Goal: Information Seeking & Learning: Learn about a topic

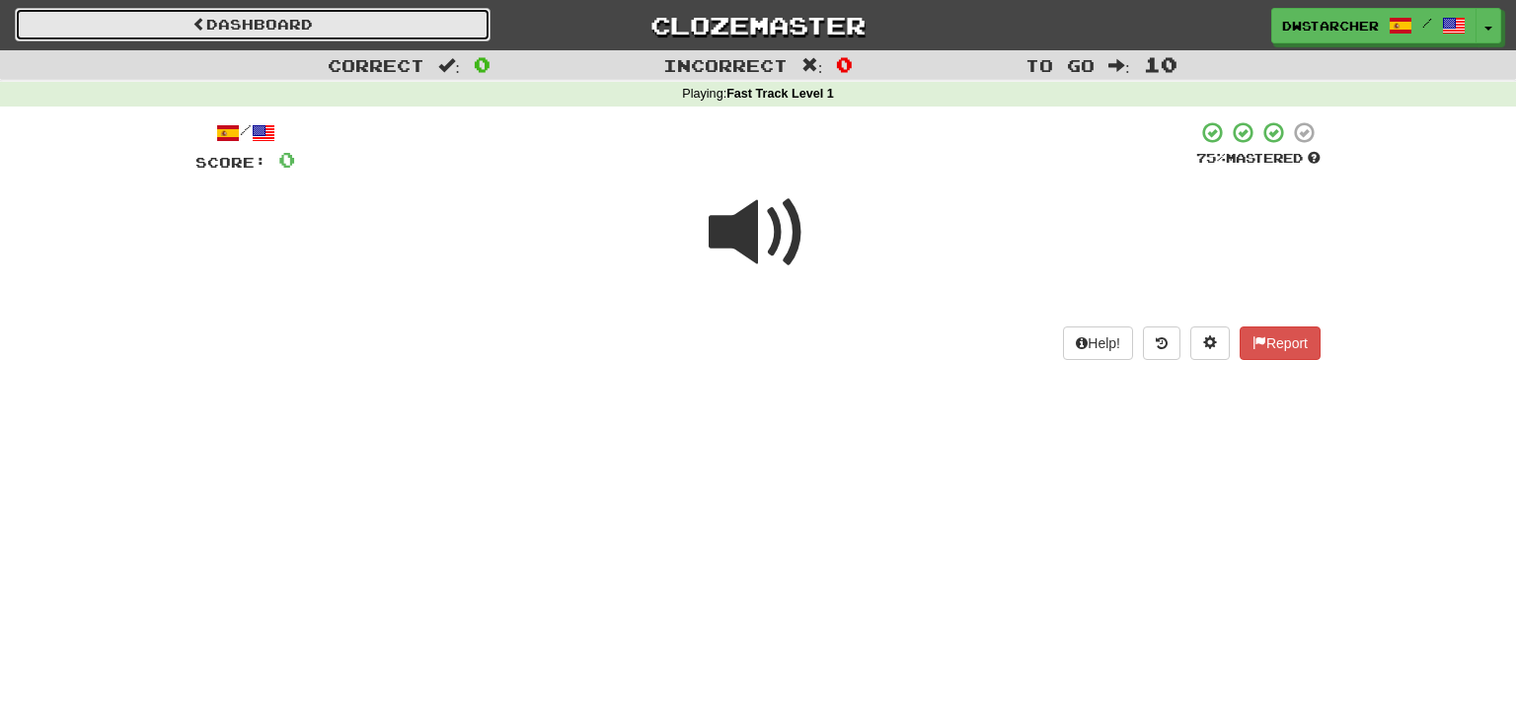
click at [374, 21] on link "Dashboard" at bounding box center [253, 25] width 476 height 34
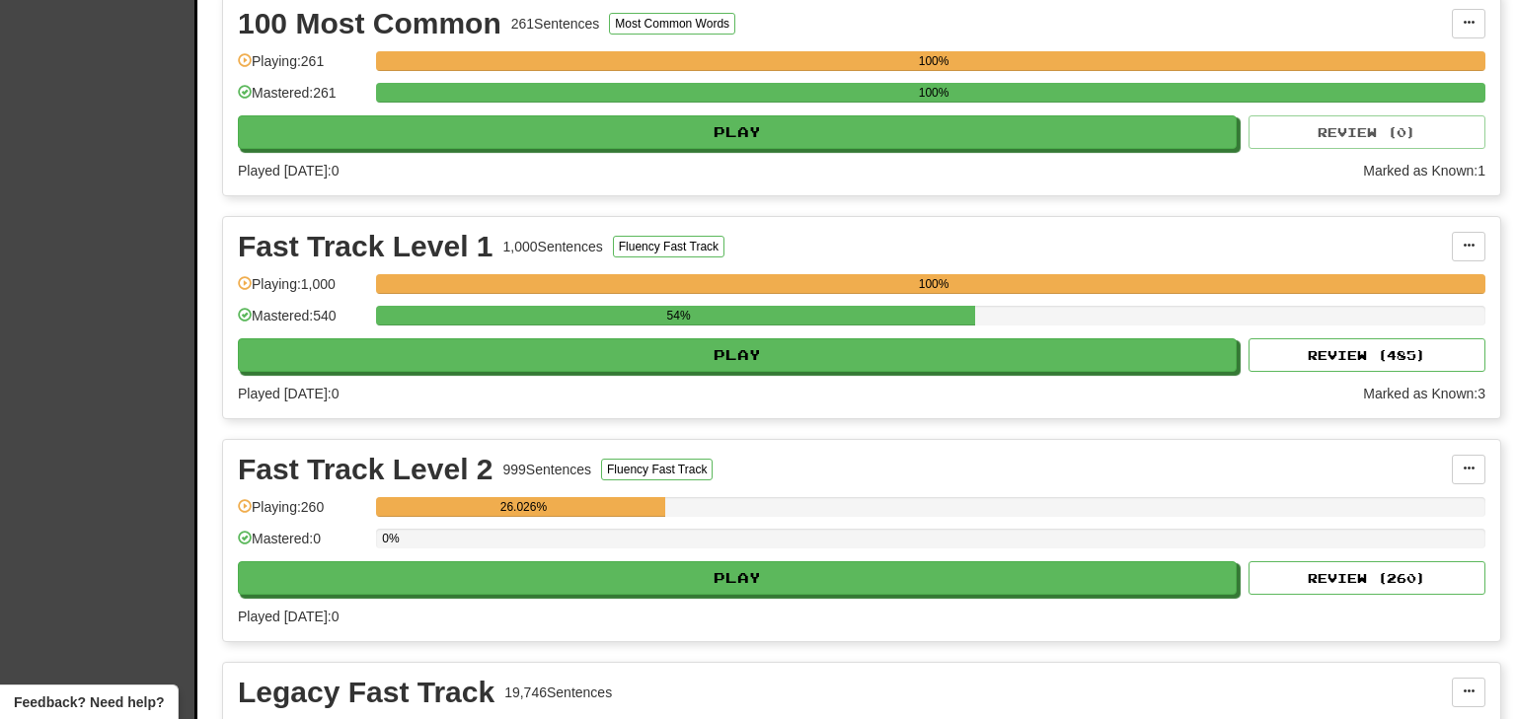
scroll to position [510, 0]
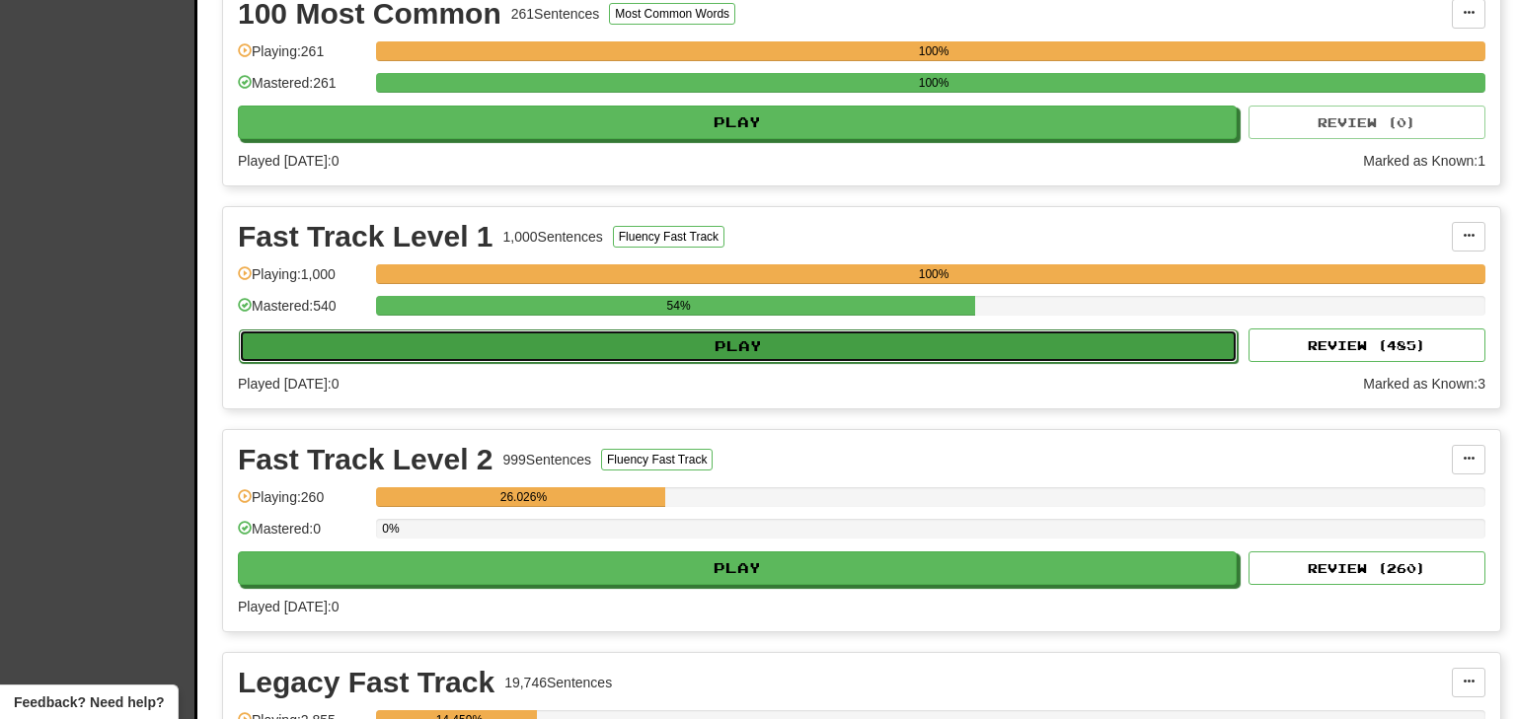
click at [1102, 335] on button "Play" at bounding box center [738, 347] width 999 height 34
select select "**"
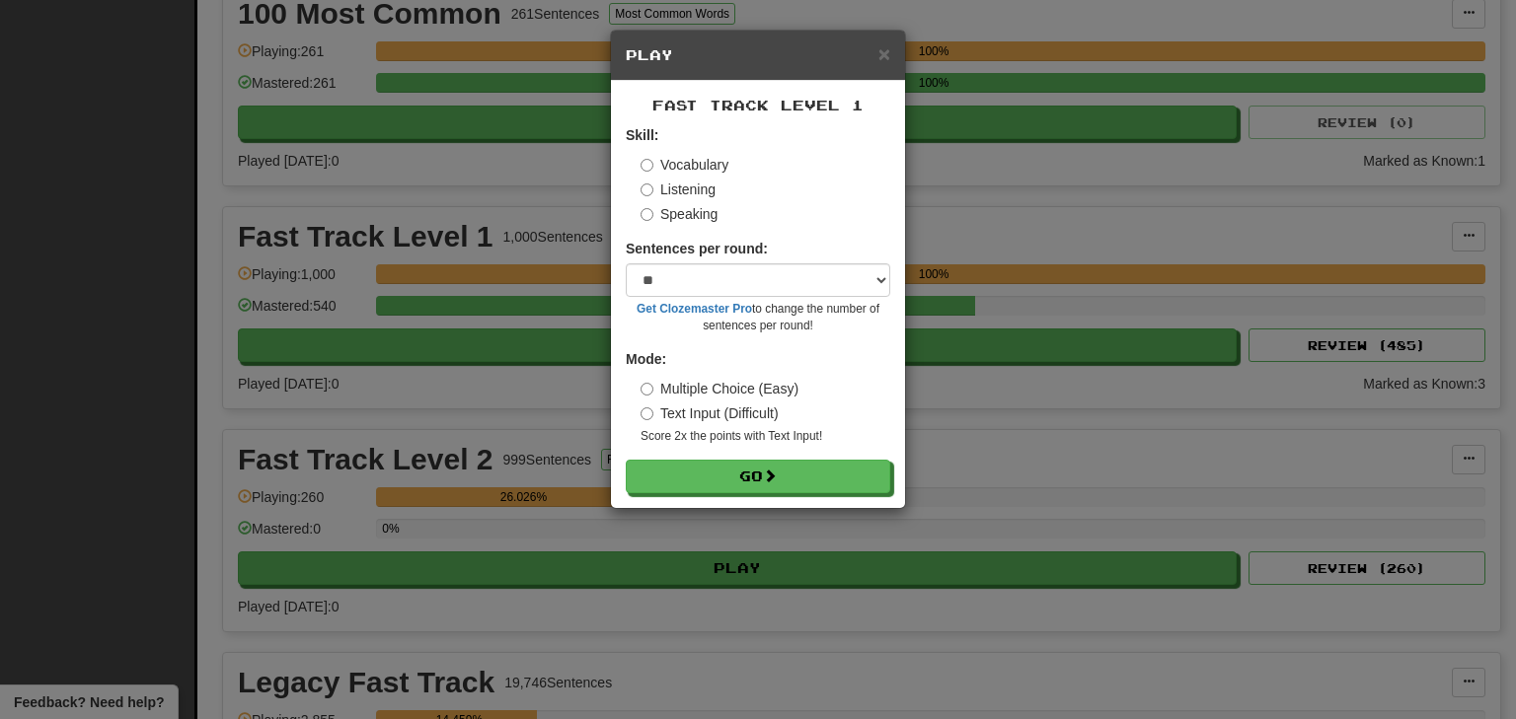
click at [690, 193] on label "Listening" at bounding box center [677, 190] width 75 height 20
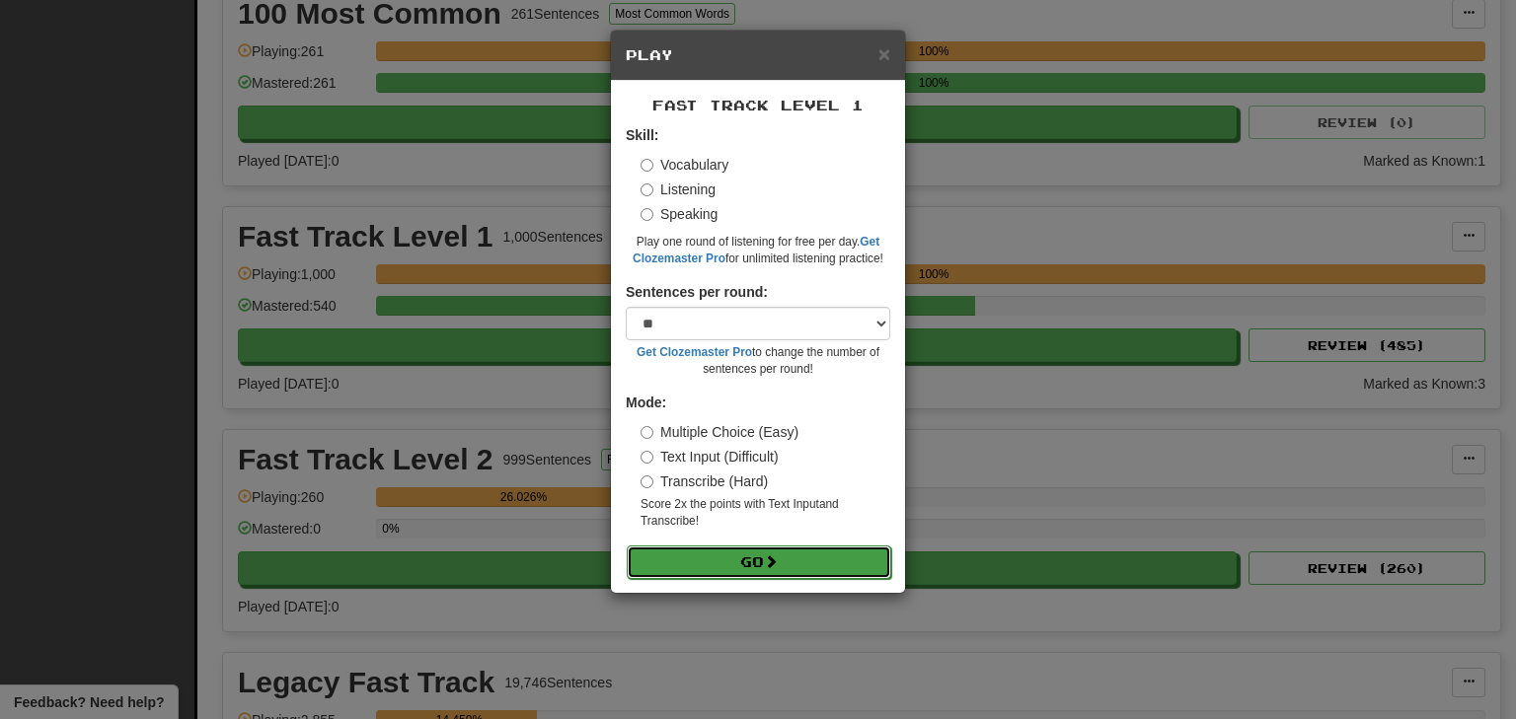
click at [743, 560] on button "Go" at bounding box center [759, 563] width 264 height 34
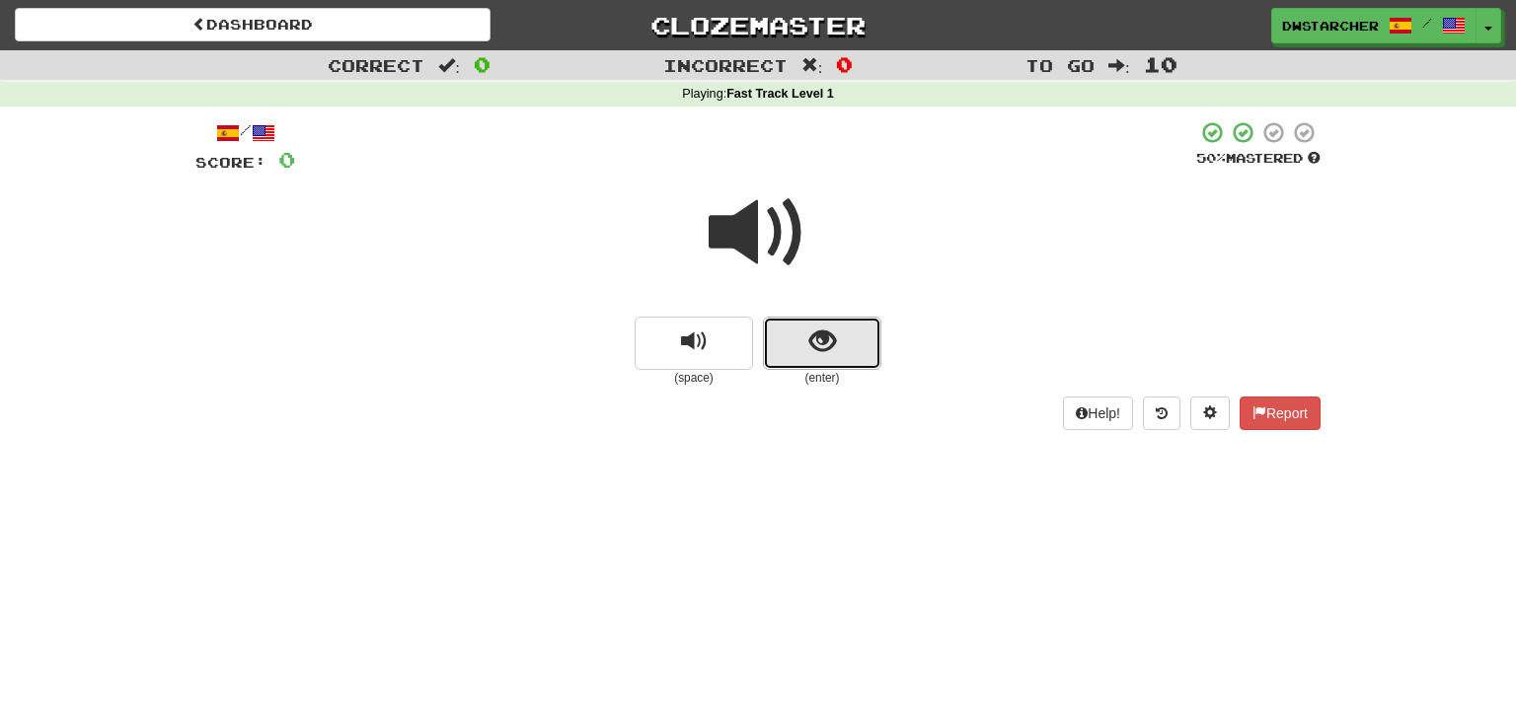
click at [829, 348] on span "show sentence" at bounding box center [822, 342] width 27 height 27
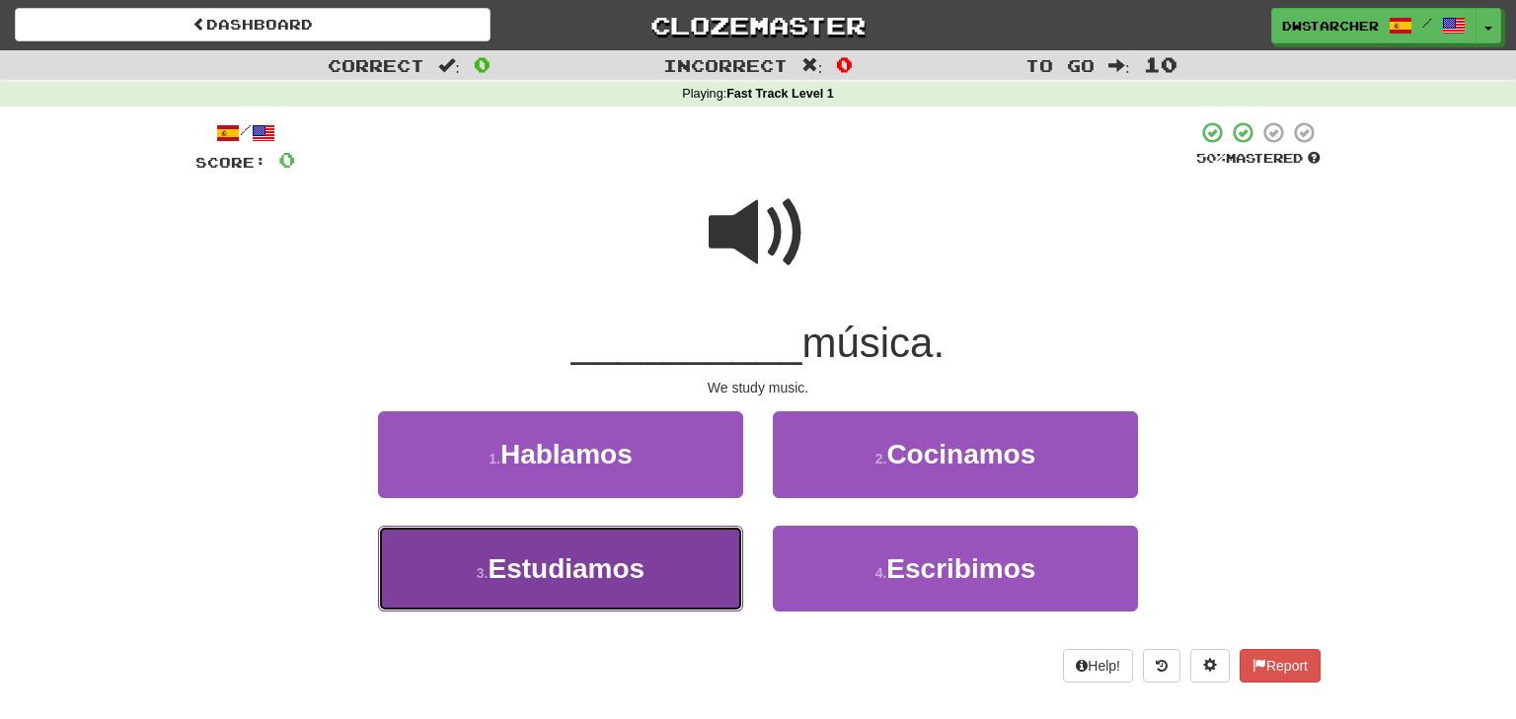
click at [691, 591] on button "3 . Estudiamos" at bounding box center [560, 569] width 365 height 86
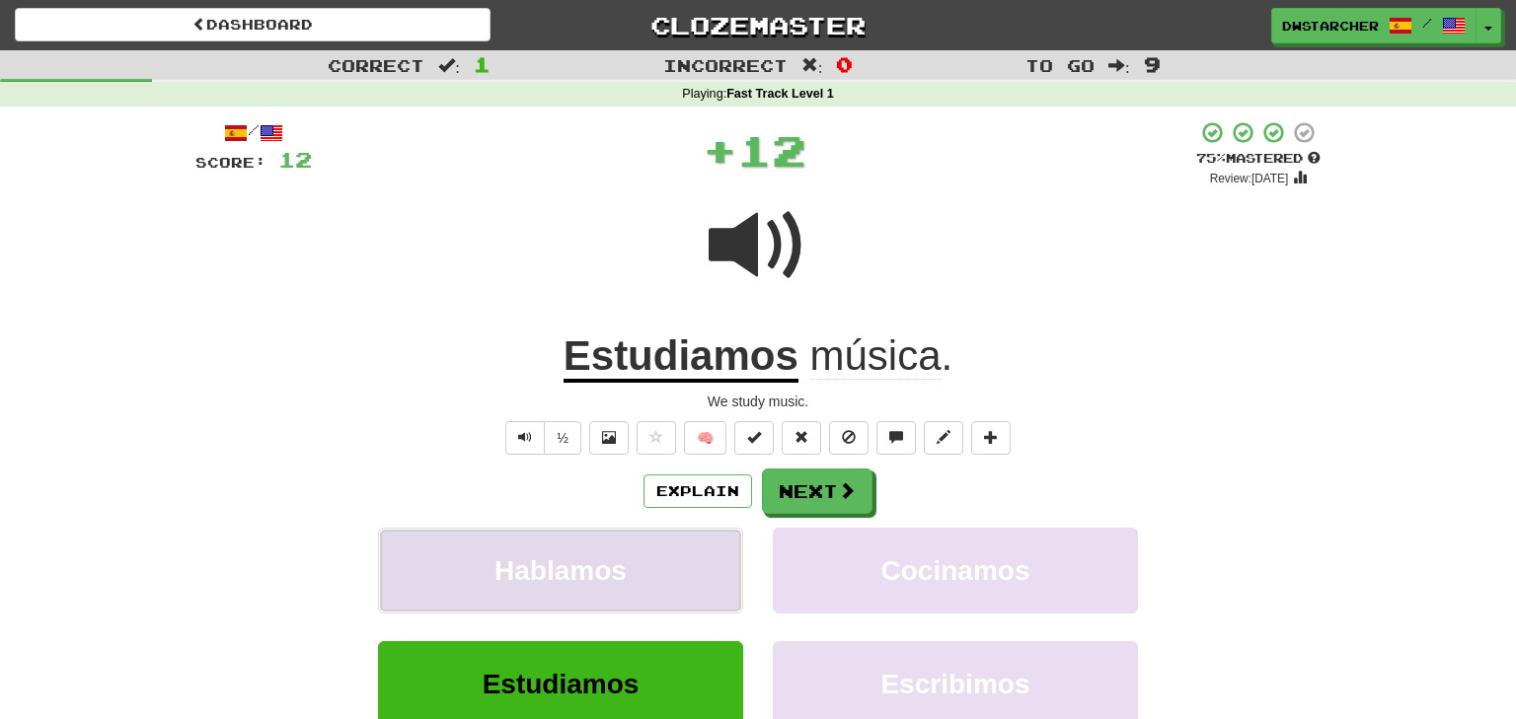
click at [691, 590] on button "Hablamos" at bounding box center [560, 571] width 365 height 86
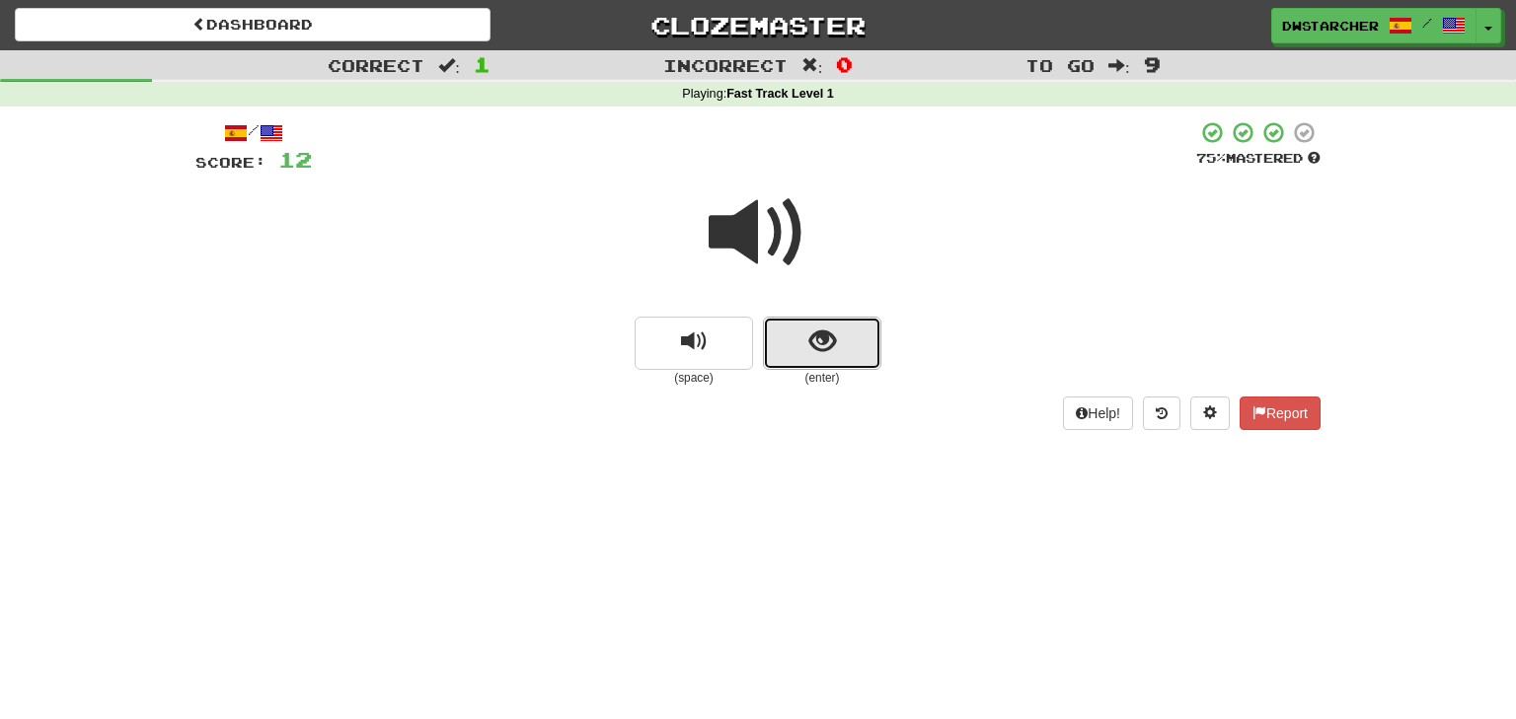
click at [830, 339] on span "show sentence" at bounding box center [822, 342] width 27 height 27
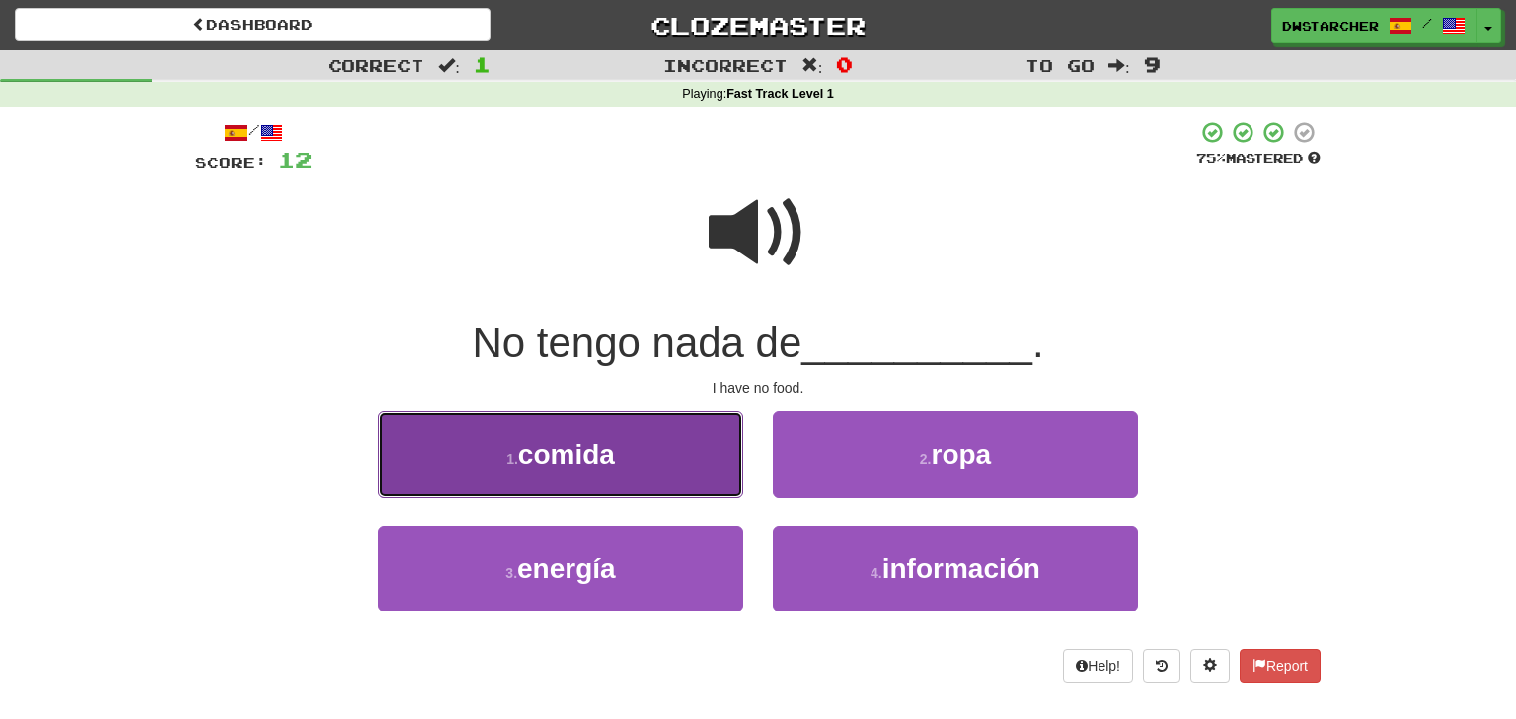
click at [645, 469] on button "1 . comida" at bounding box center [560, 455] width 365 height 86
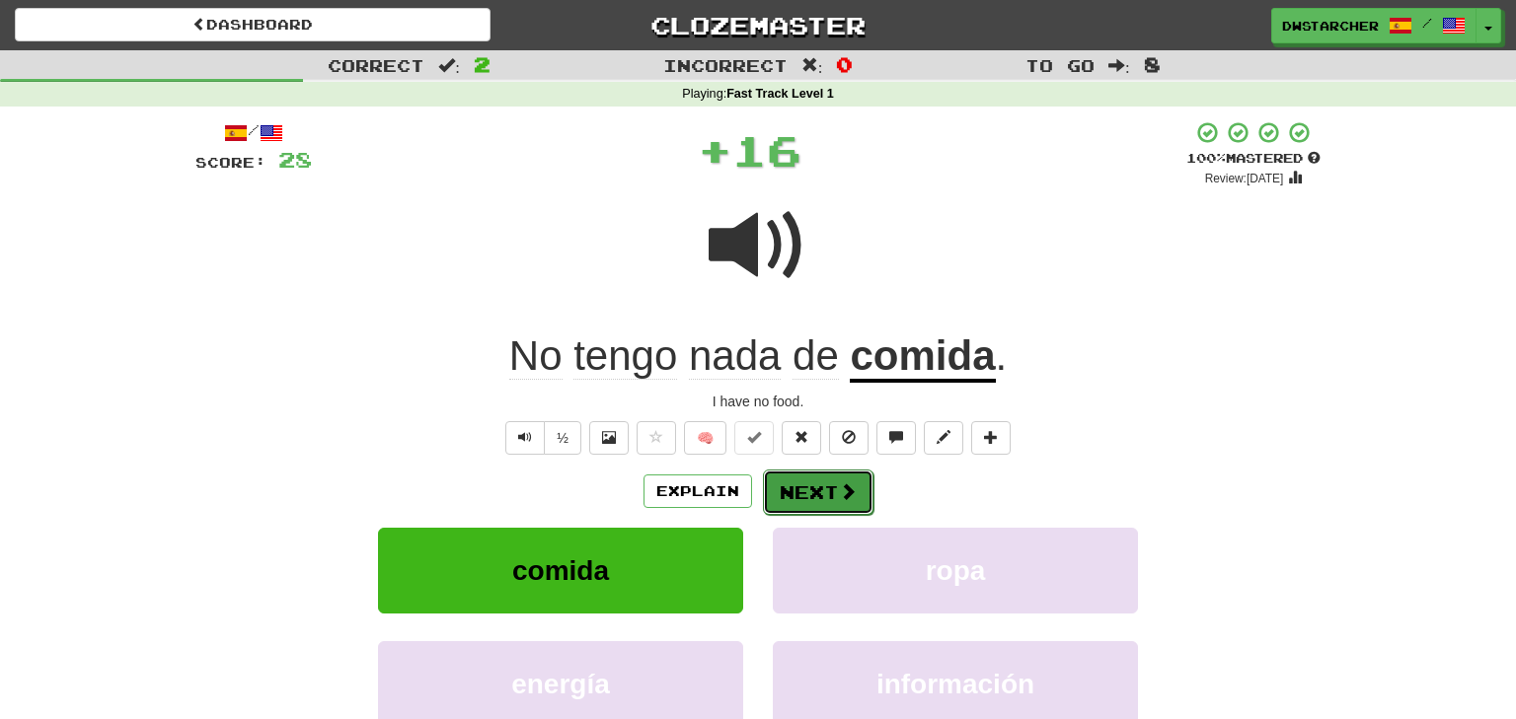
click at [818, 492] on button "Next" at bounding box center [818, 492] width 111 height 45
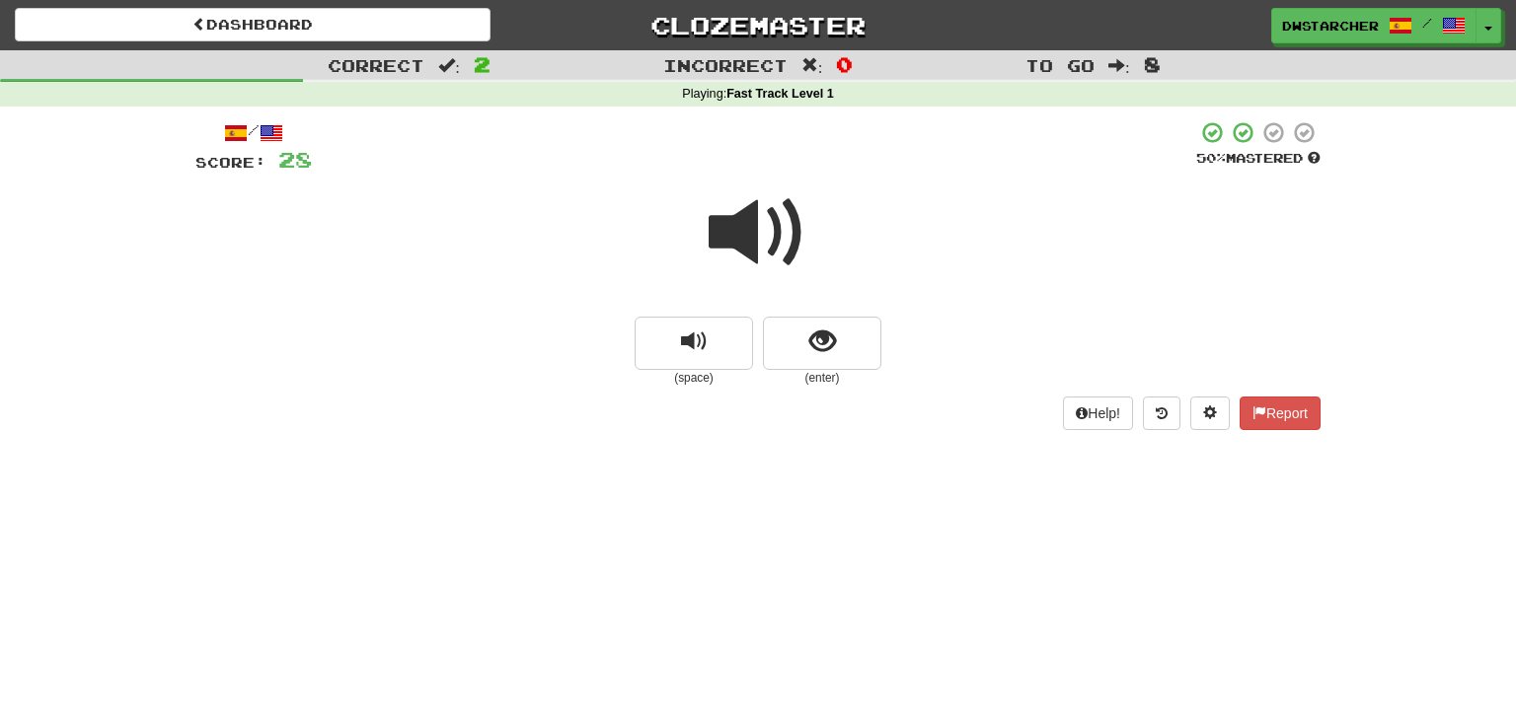
click at [759, 232] on span at bounding box center [758, 233] width 99 height 99
click at [845, 342] on button "show sentence" at bounding box center [822, 343] width 118 height 53
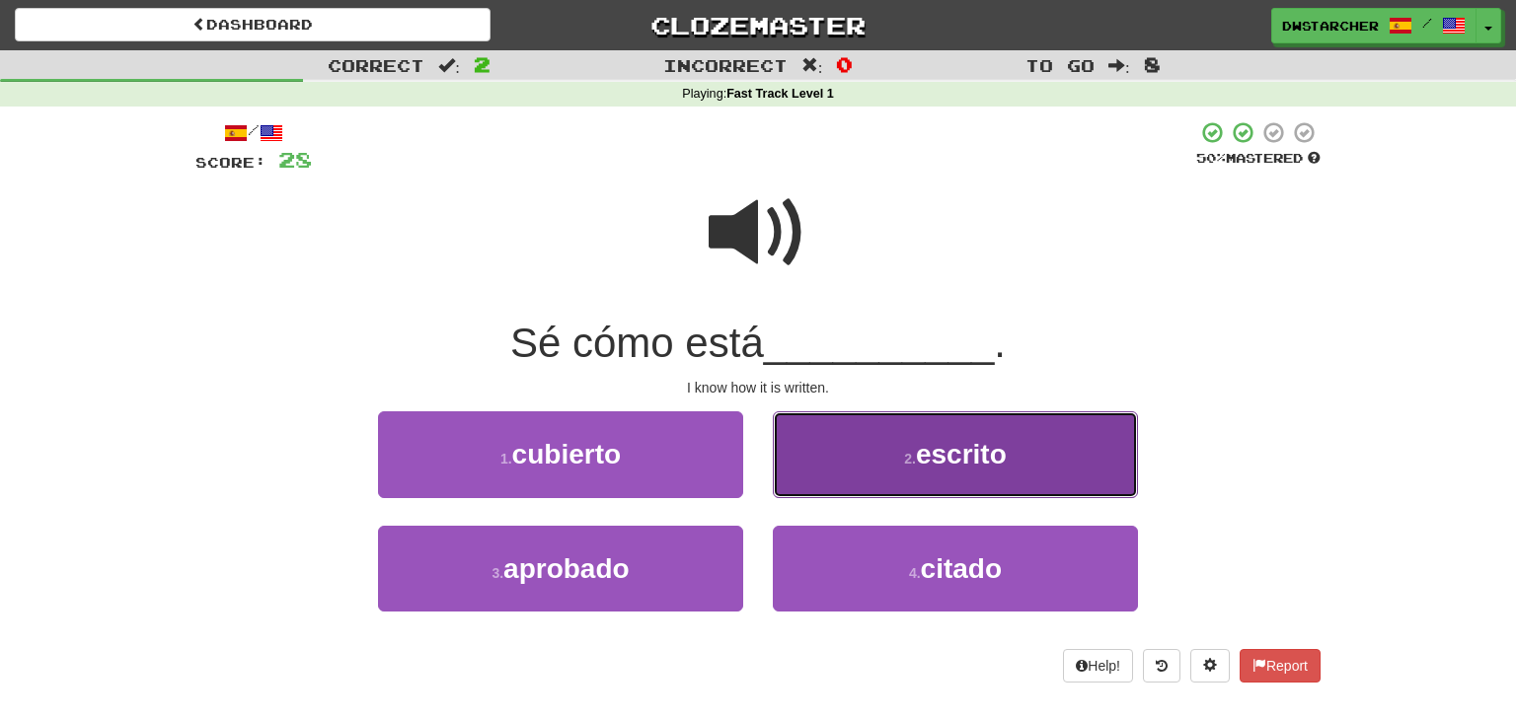
click at [903, 445] on button "2 . escrito" at bounding box center [955, 455] width 365 height 86
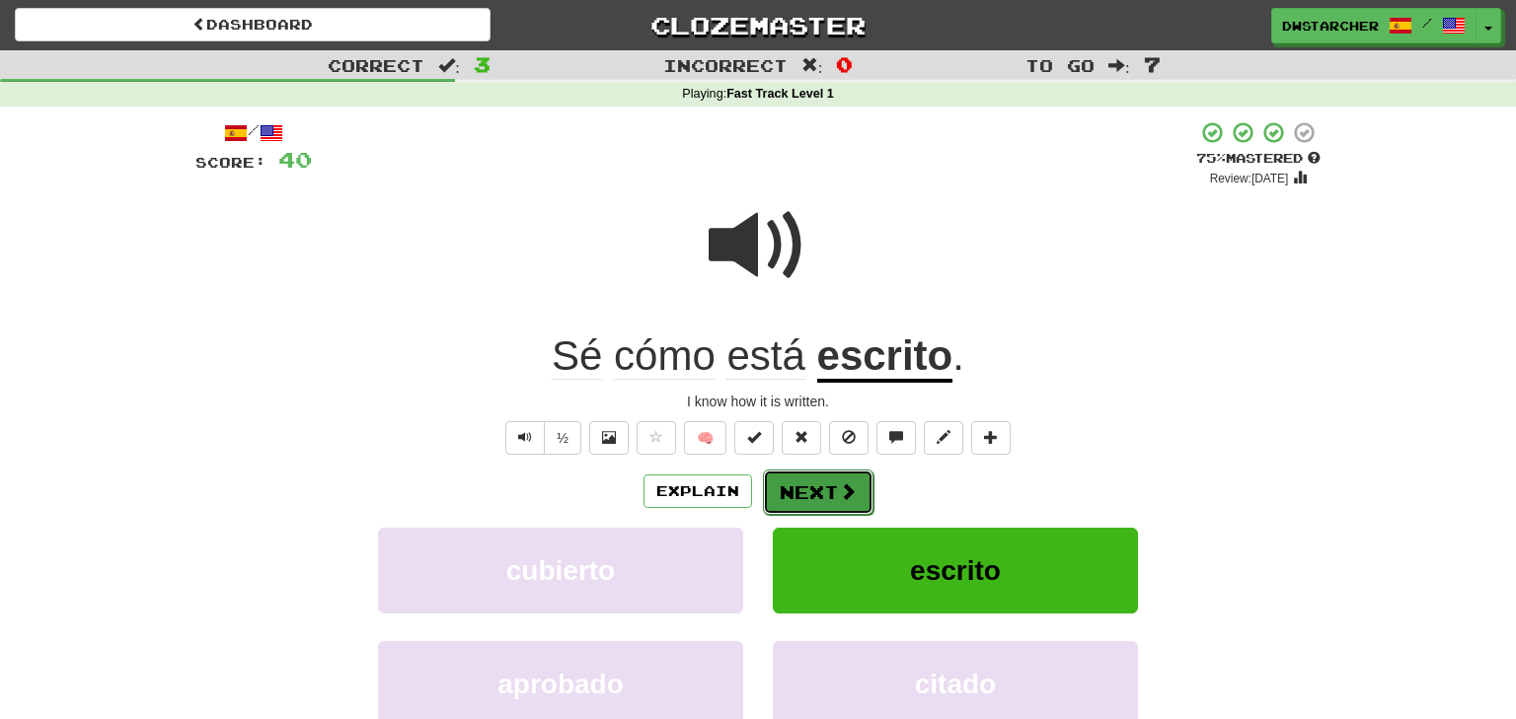
click at [824, 494] on button "Next" at bounding box center [818, 492] width 111 height 45
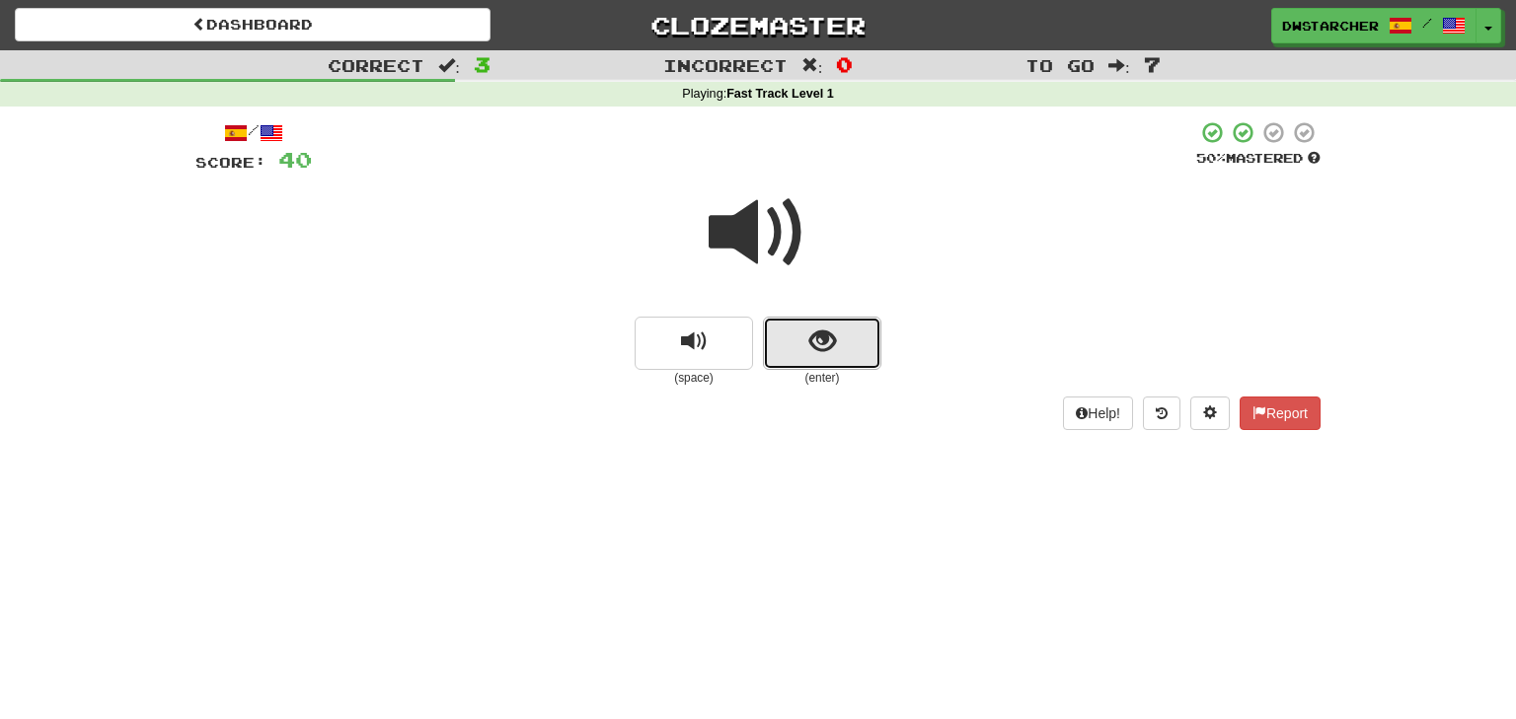
click at [842, 341] on button "show sentence" at bounding box center [822, 343] width 118 height 53
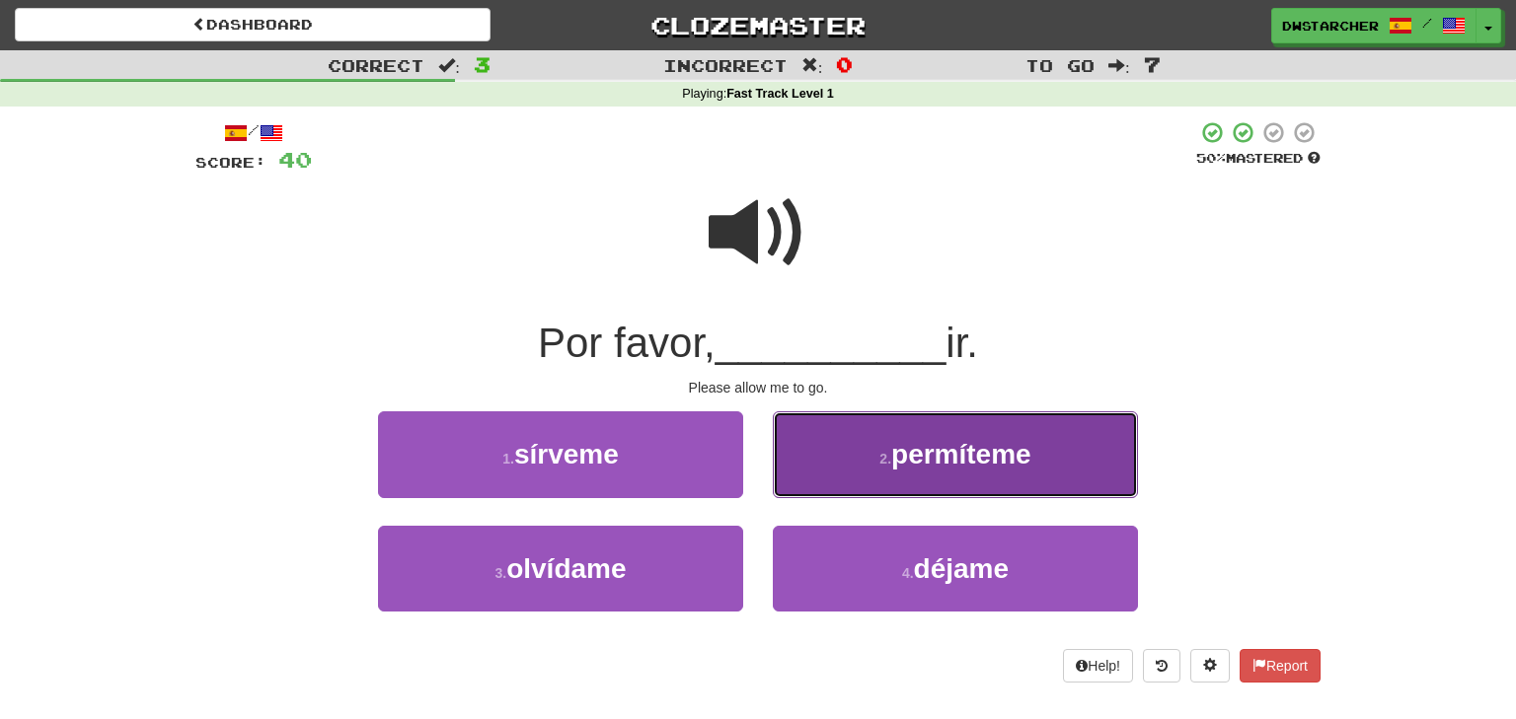
click at [954, 451] on span "permíteme" at bounding box center [961, 454] width 140 height 31
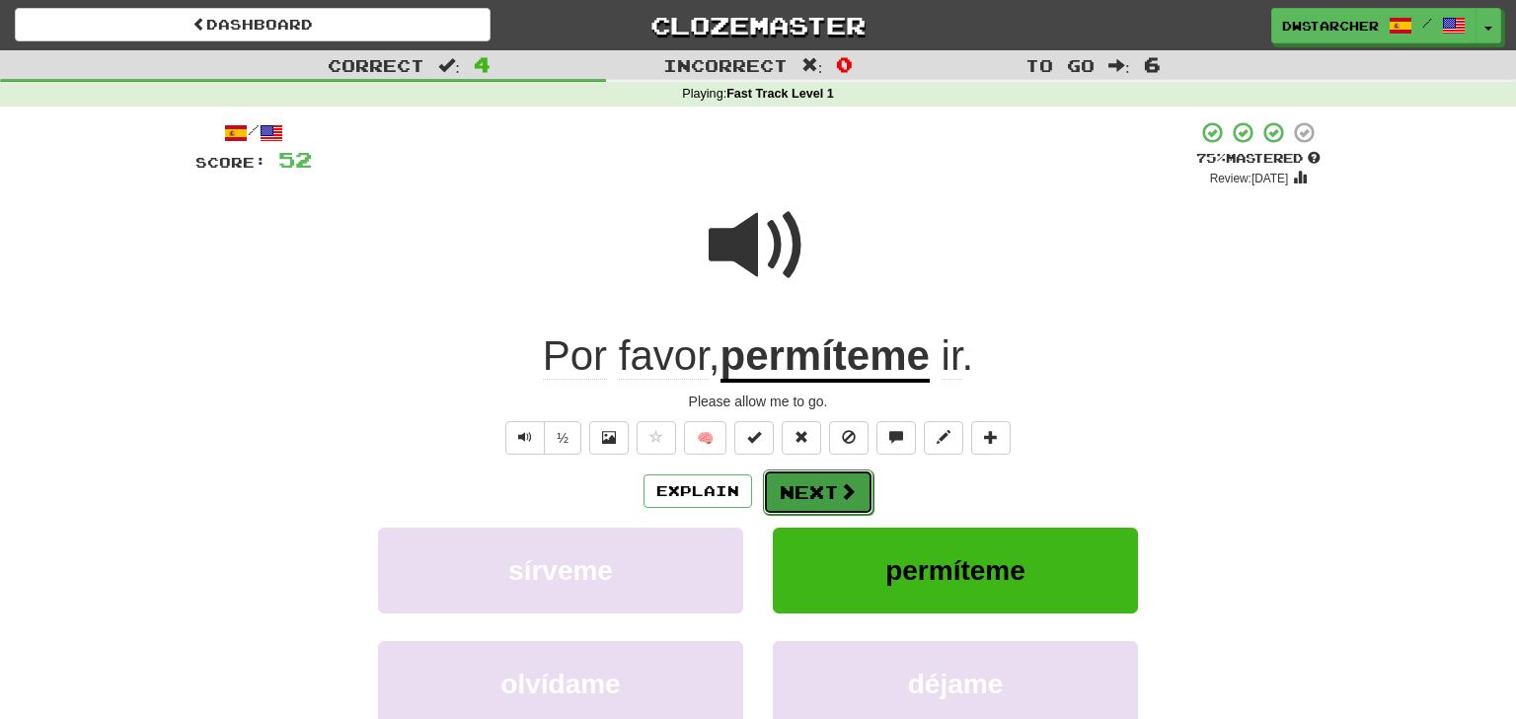
click at [843, 495] on span at bounding box center [848, 492] width 18 height 18
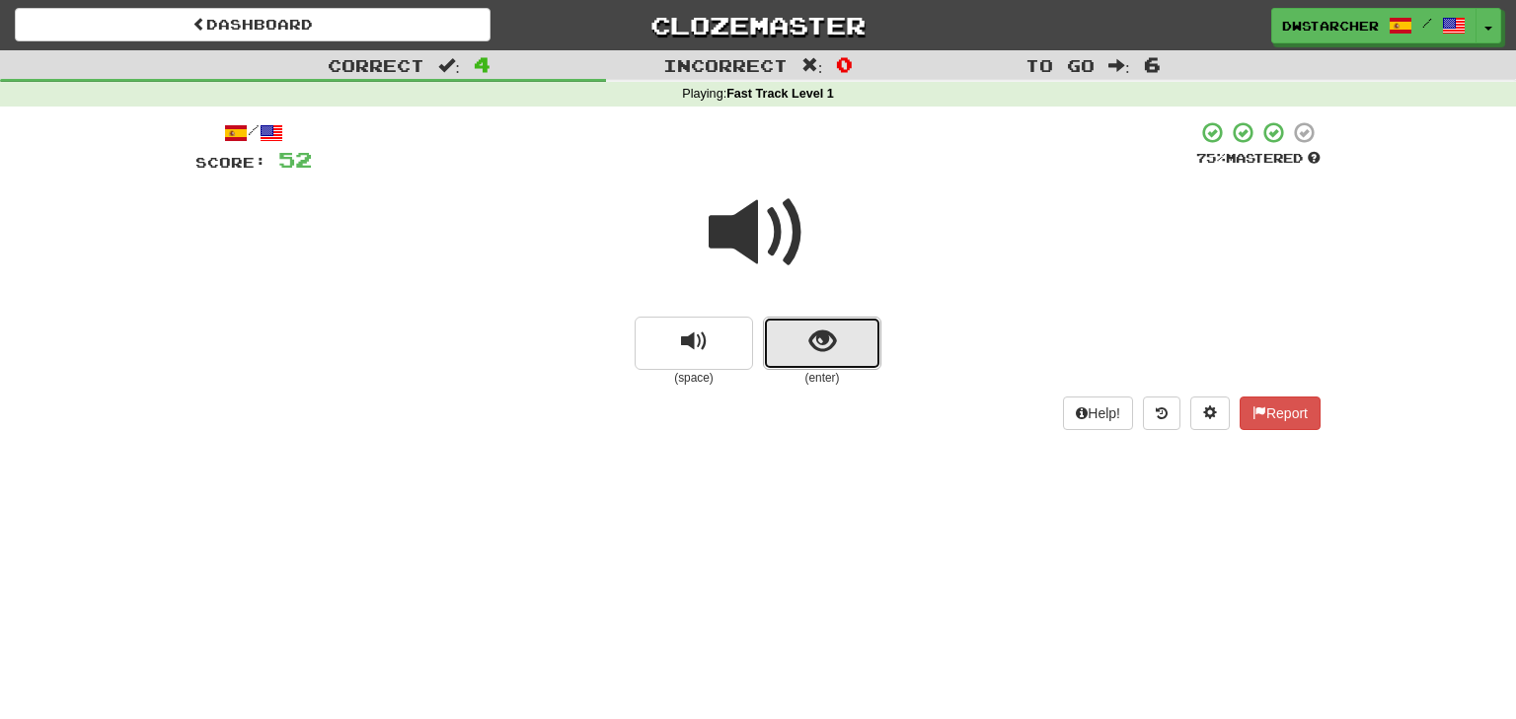
click at [828, 342] on span "show sentence" at bounding box center [822, 342] width 27 height 27
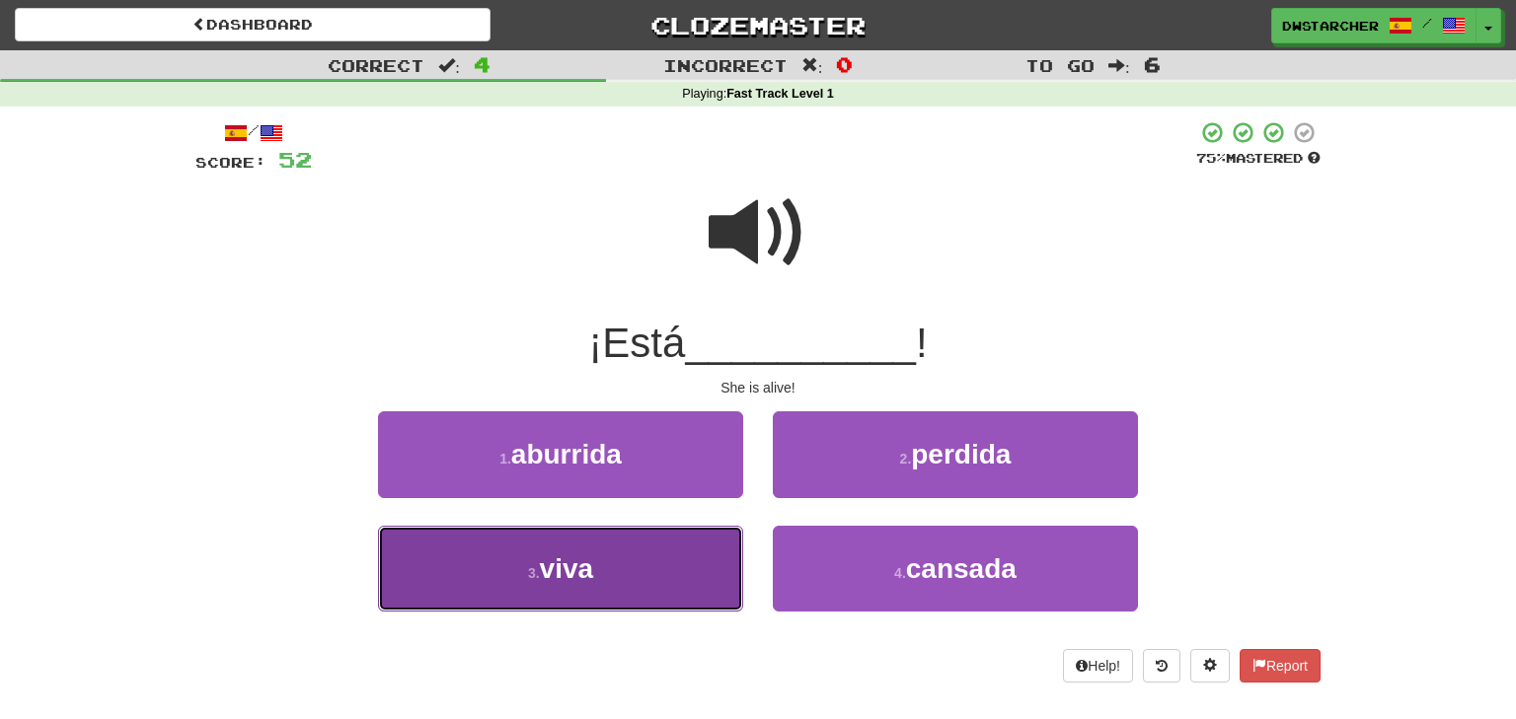
click at [655, 573] on button "3 . viva" at bounding box center [560, 569] width 365 height 86
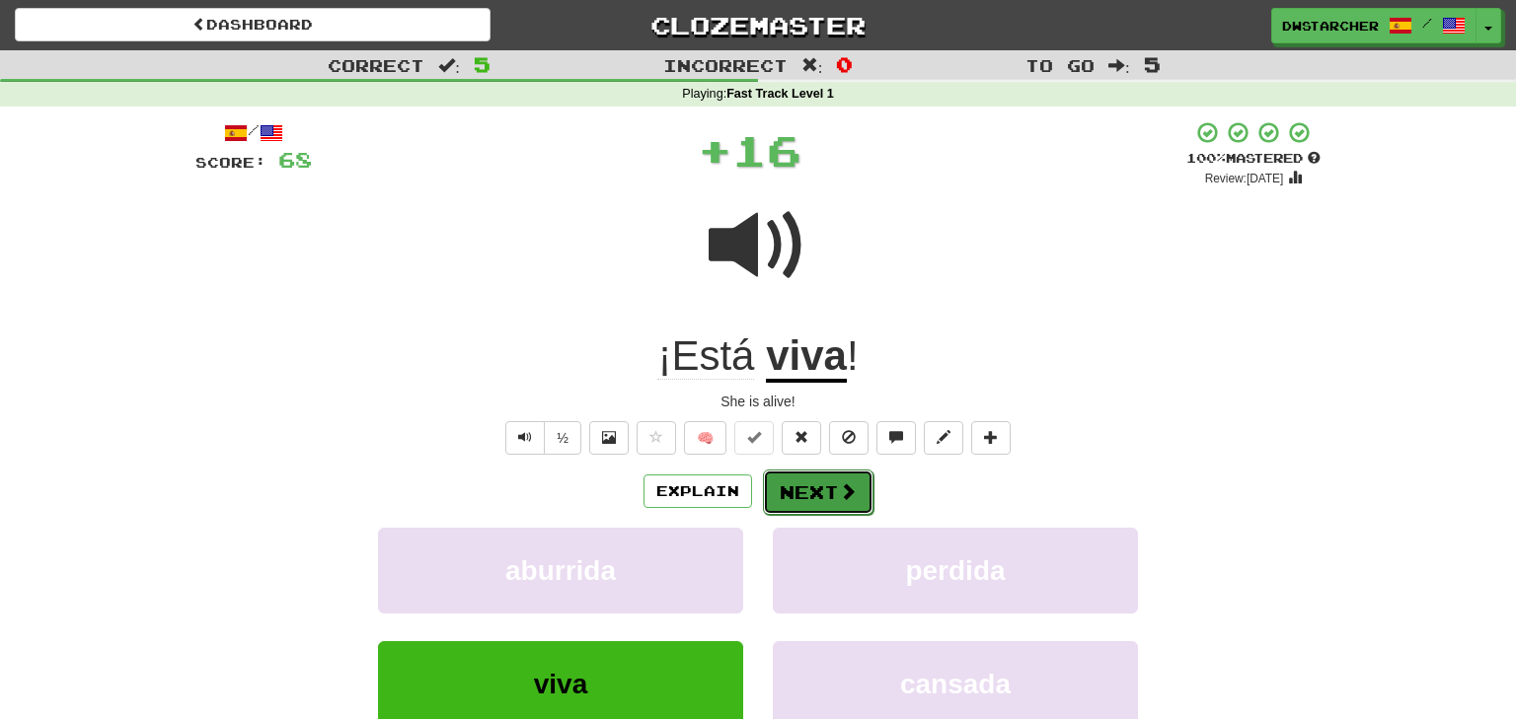
click at [825, 504] on button "Next" at bounding box center [818, 492] width 111 height 45
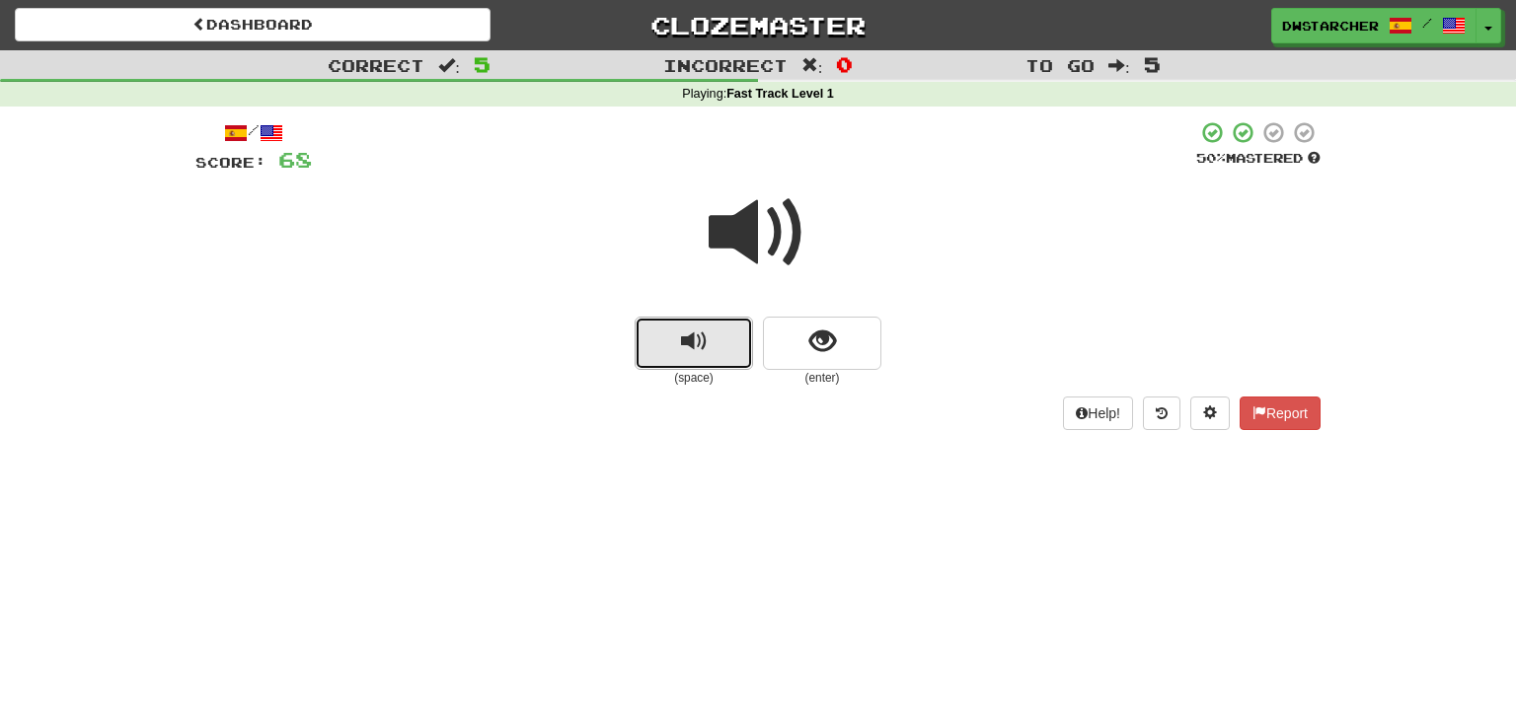
click at [698, 352] on span "replay audio" at bounding box center [694, 342] width 27 height 27
click at [808, 359] on button "show sentence" at bounding box center [822, 343] width 118 height 53
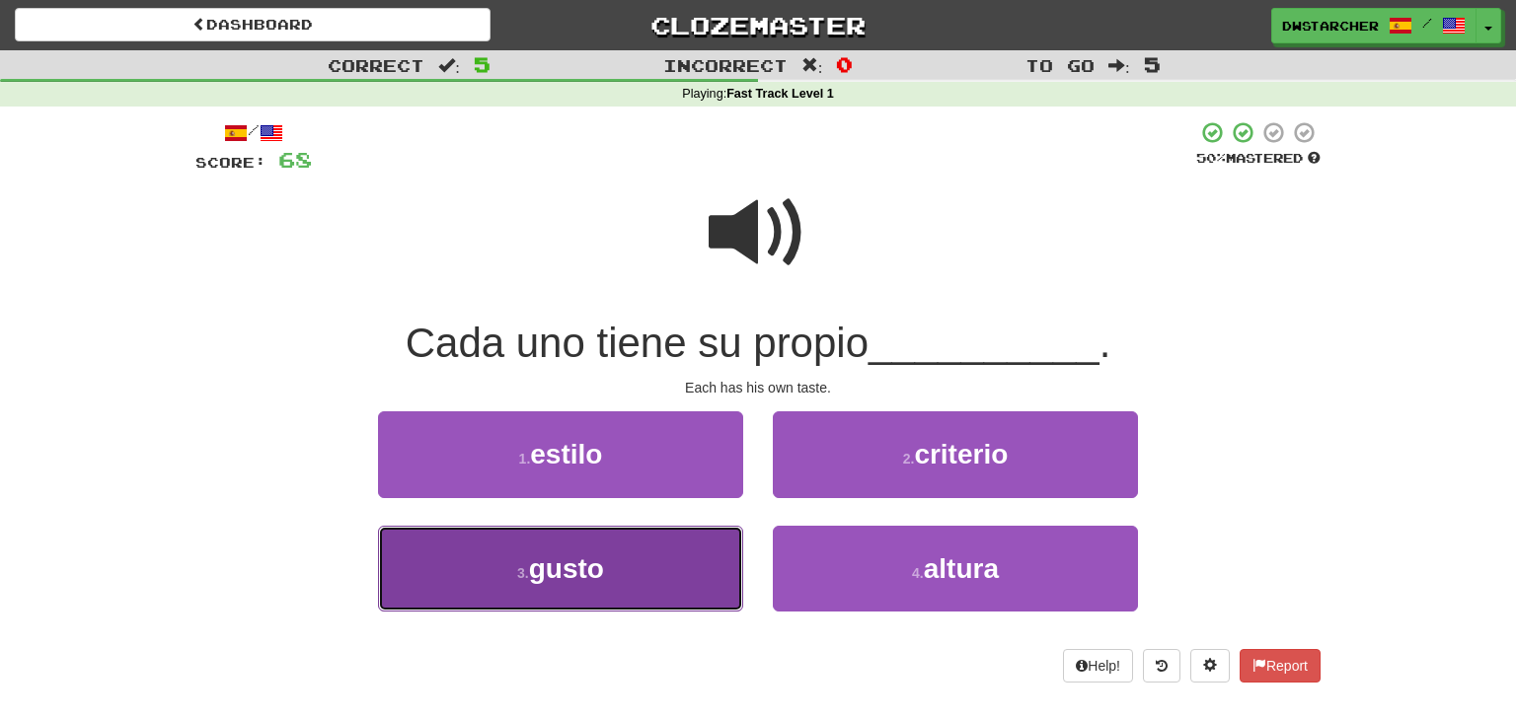
click at [671, 571] on button "3 . gusto" at bounding box center [560, 569] width 365 height 86
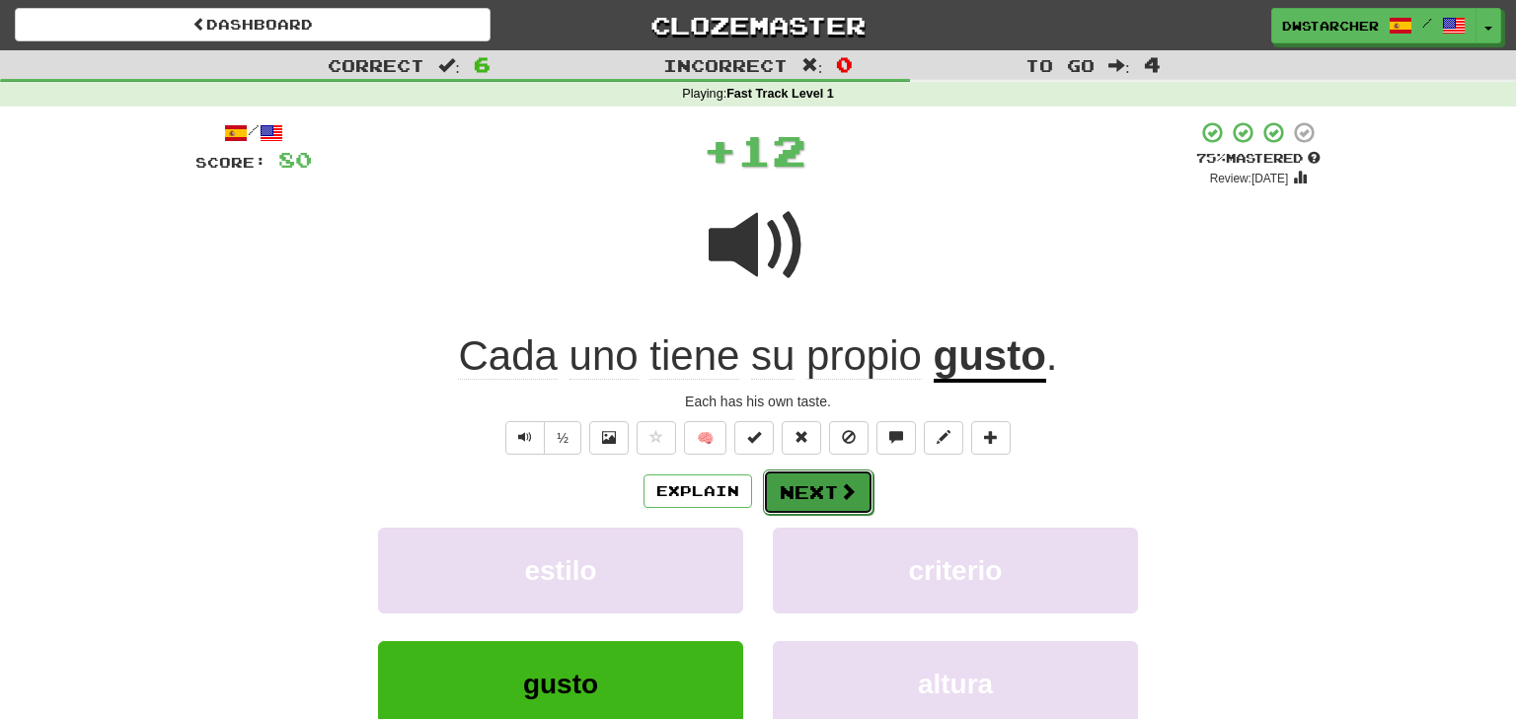
click at [821, 488] on button "Next" at bounding box center [818, 492] width 111 height 45
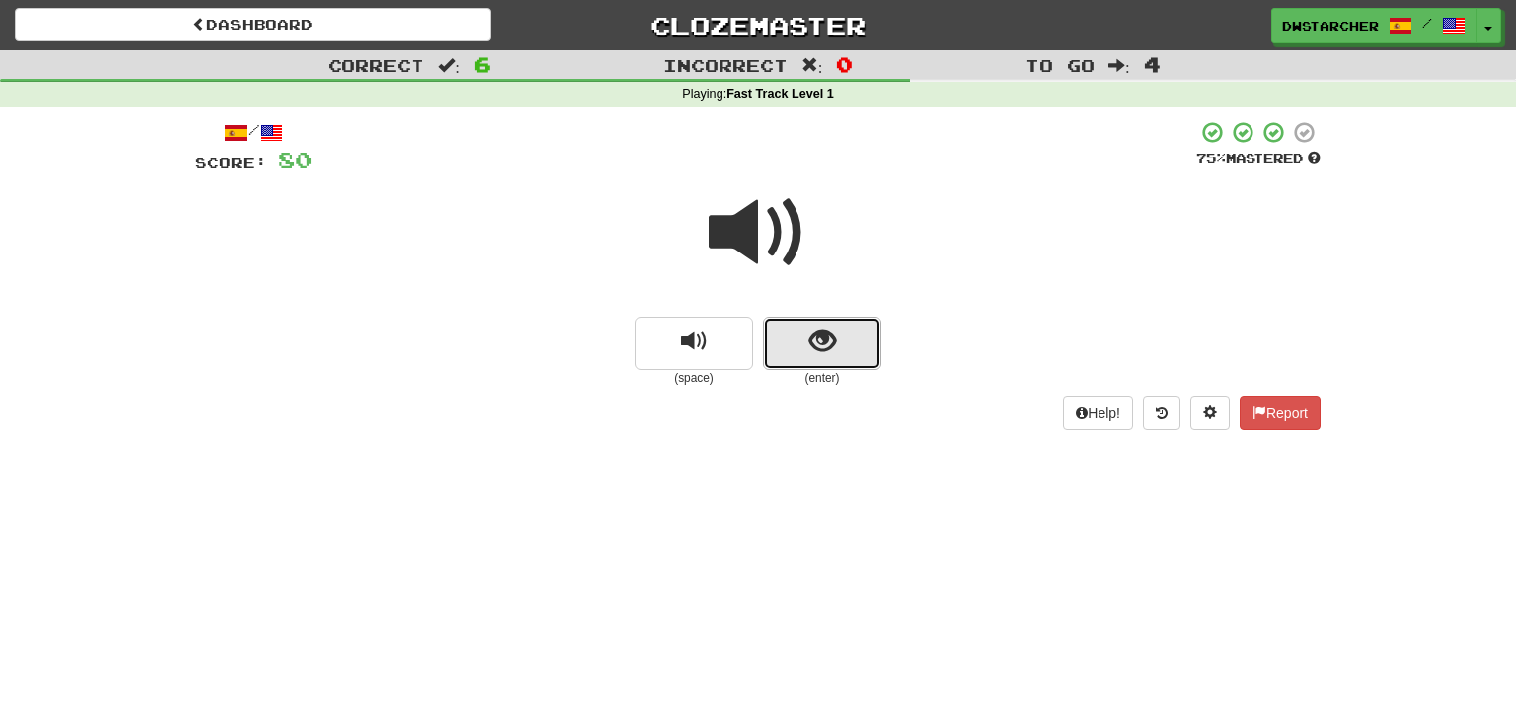
click at [817, 348] on span "show sentence" at bounding box center [822, 342] width 27 height 27
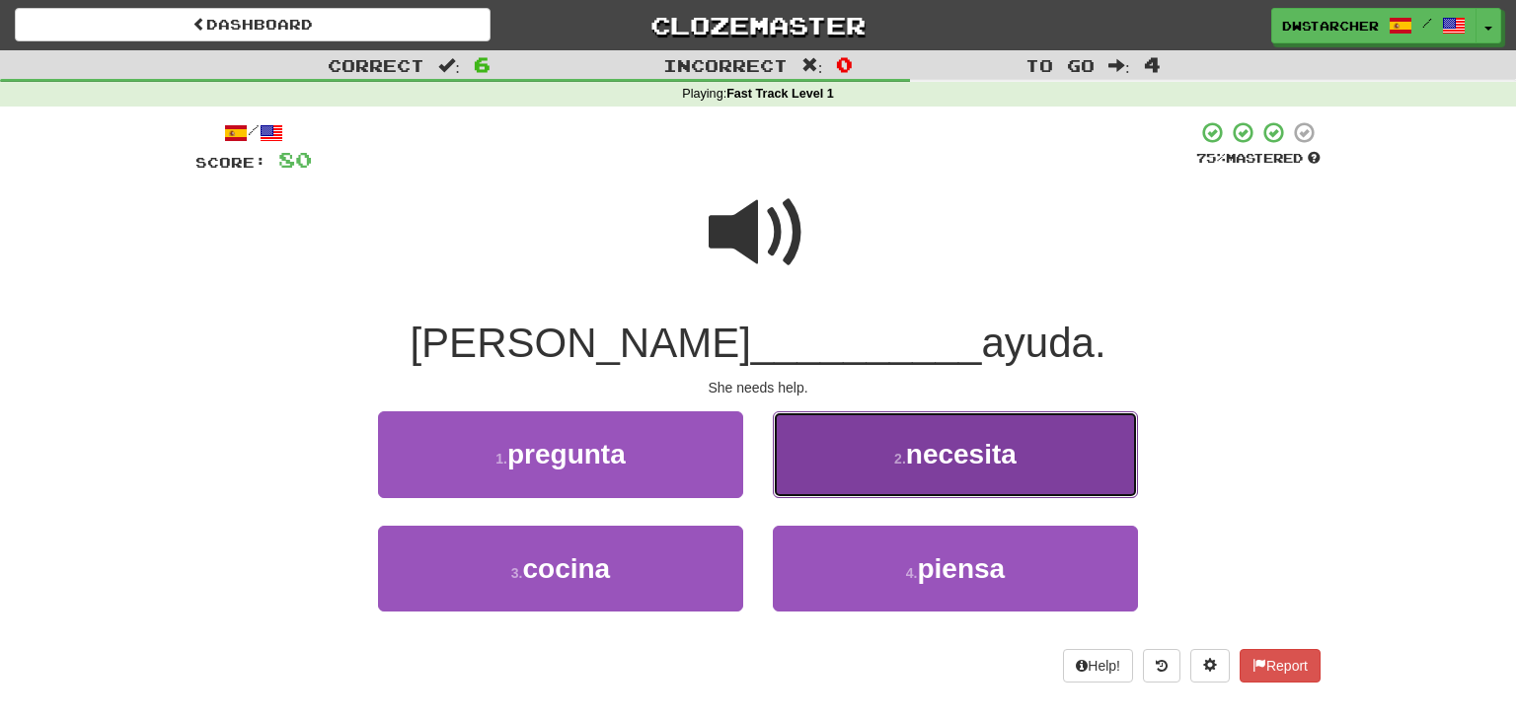
click at [880, 460] on button "2 . necesita" at bounding box center [955, 455] width 365 height 86
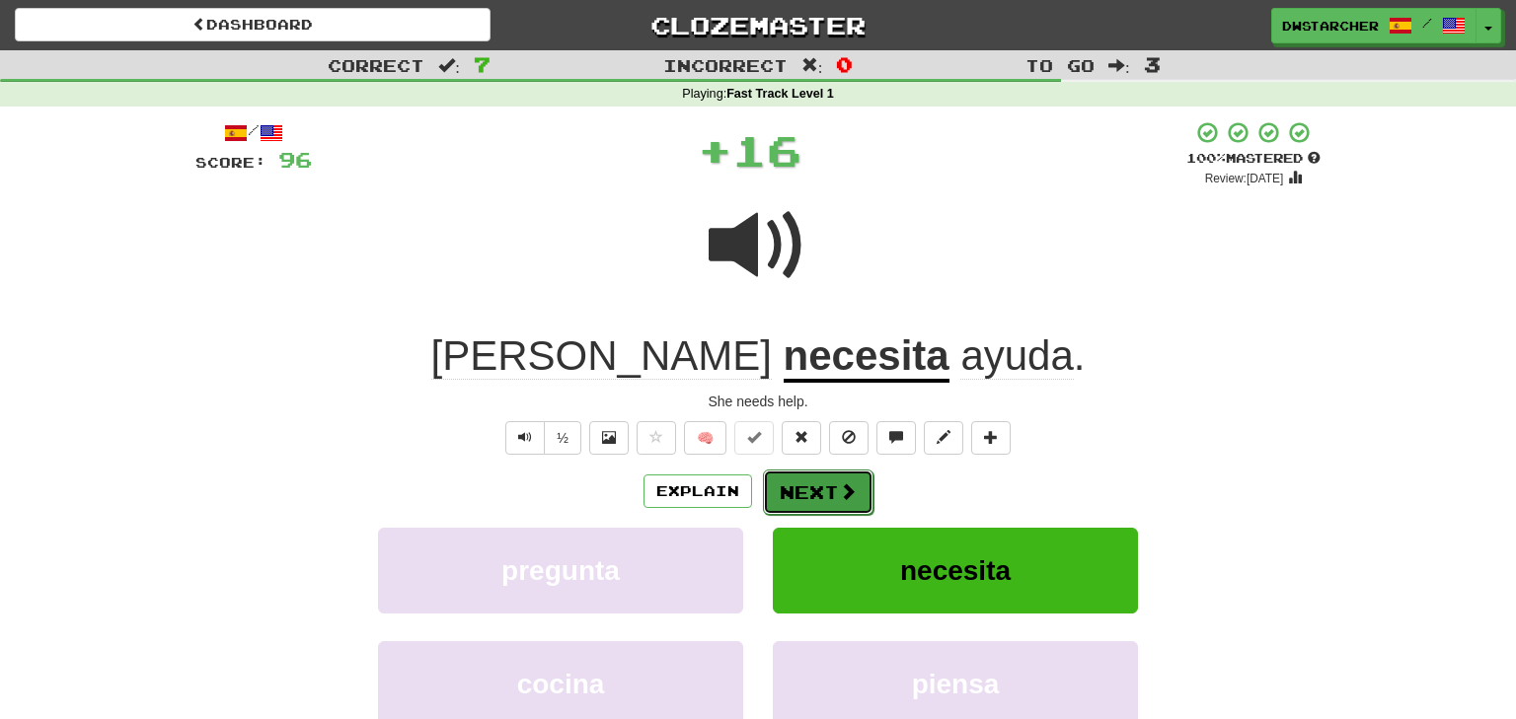
click at [817, 495] on button "Next" at bounding box center [818, 492] width 111 height 45
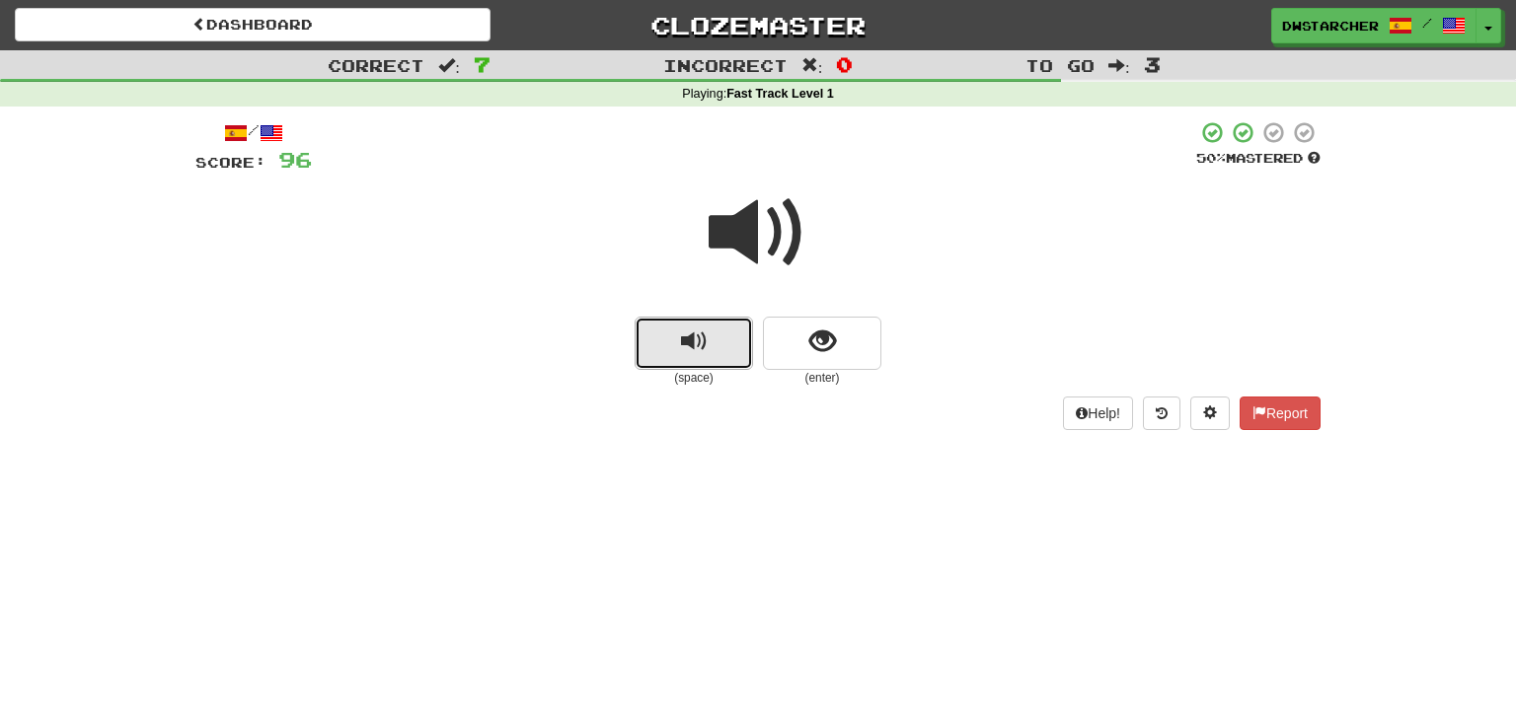
click at [704, 357] on button "replay audio" at bounding box center [694, 343] width 118 height 53
click at [803, 341] on button "show sentence" at bounding box center [822, 343] width 118 height 53
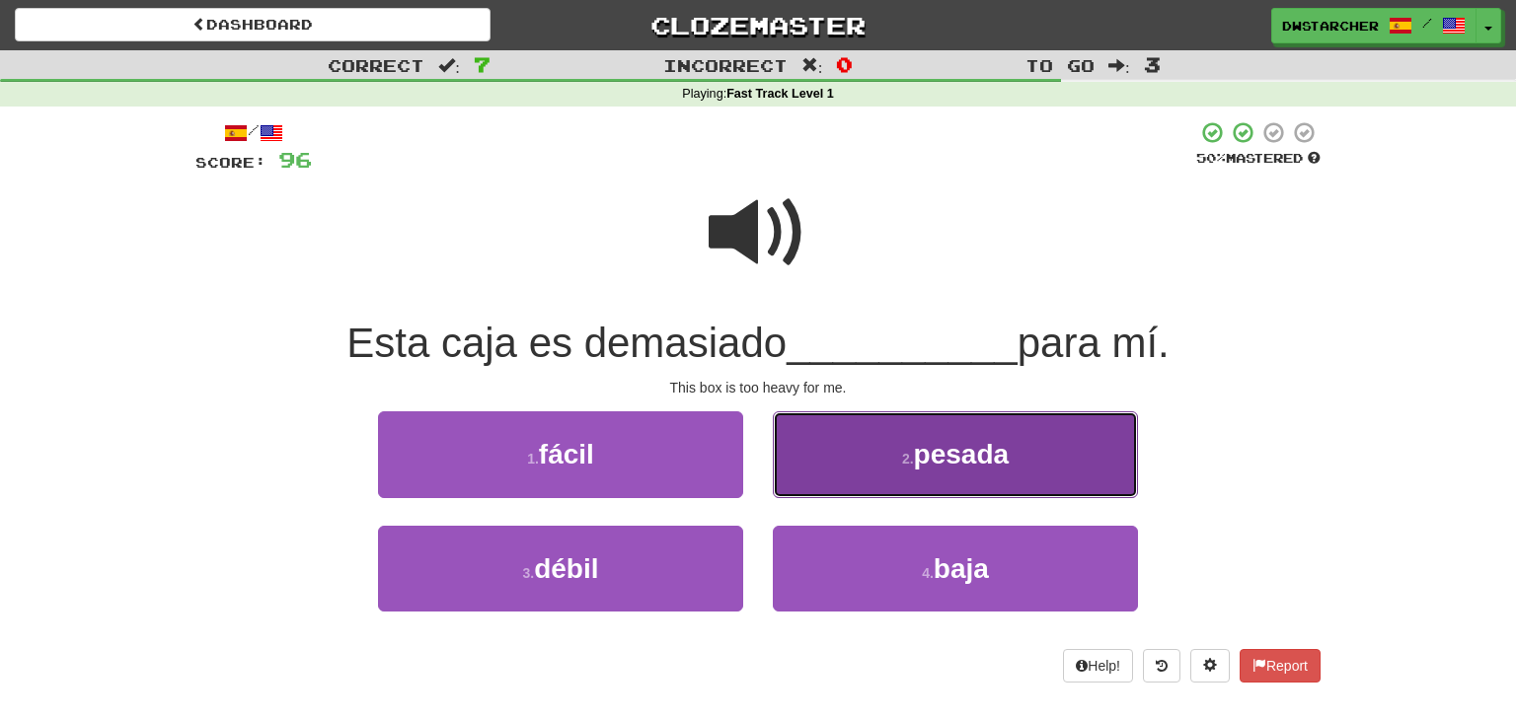
click at [984, 459] on span "pesada" at bounding box center [962, 454] width 96 height 31
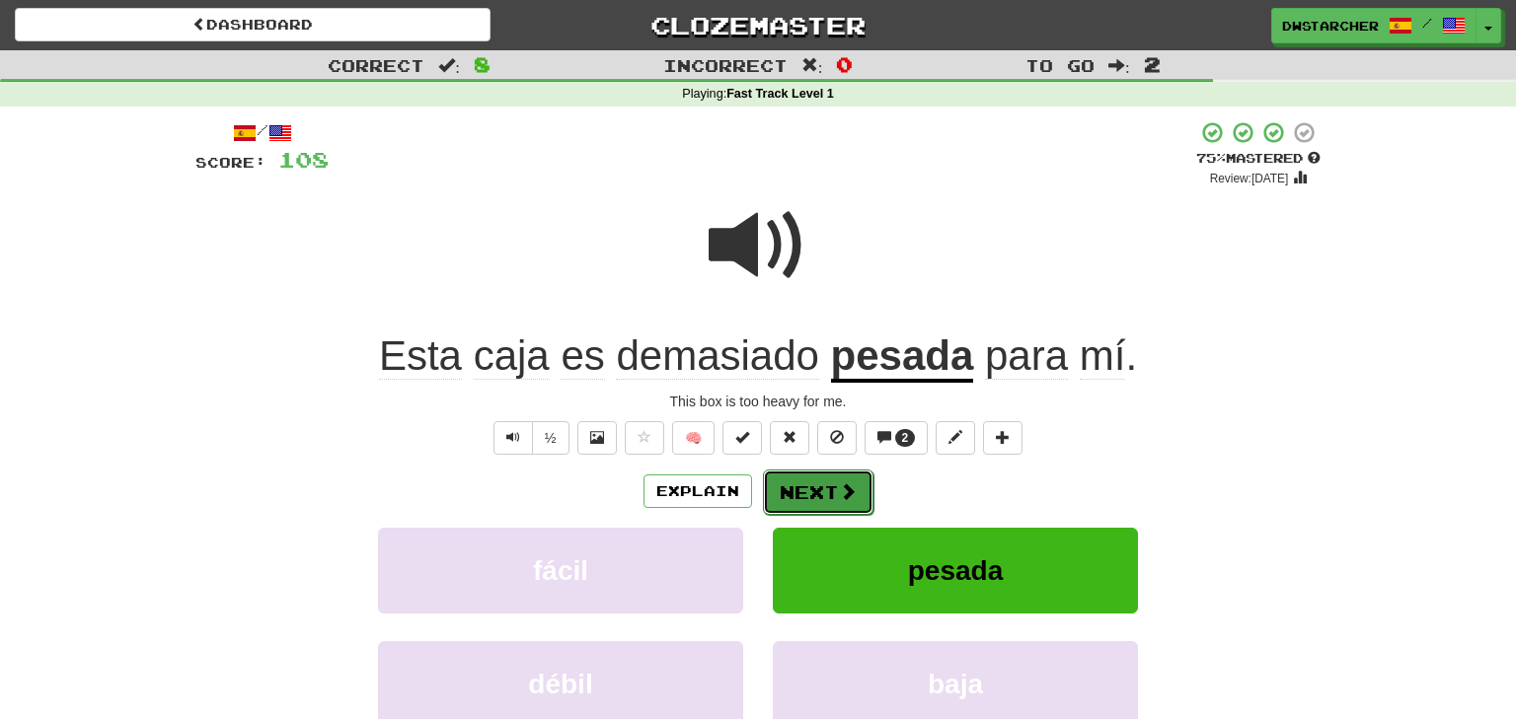
click at [825, 484] on button "Next" at bounding box center [818, 492] width 111 height 45
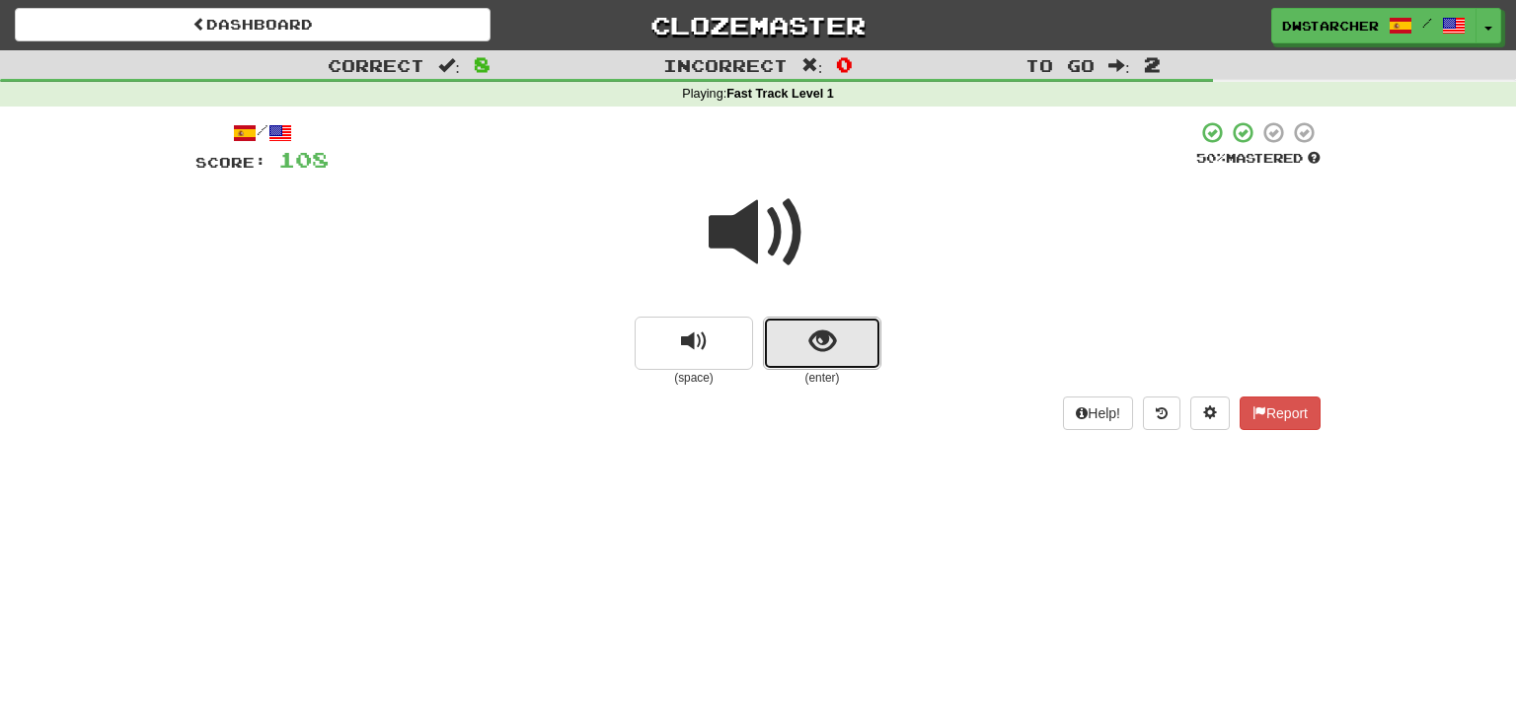
click at [845, 348] on button "show sentence" at bounding box center [822, 343] width 118 height 53
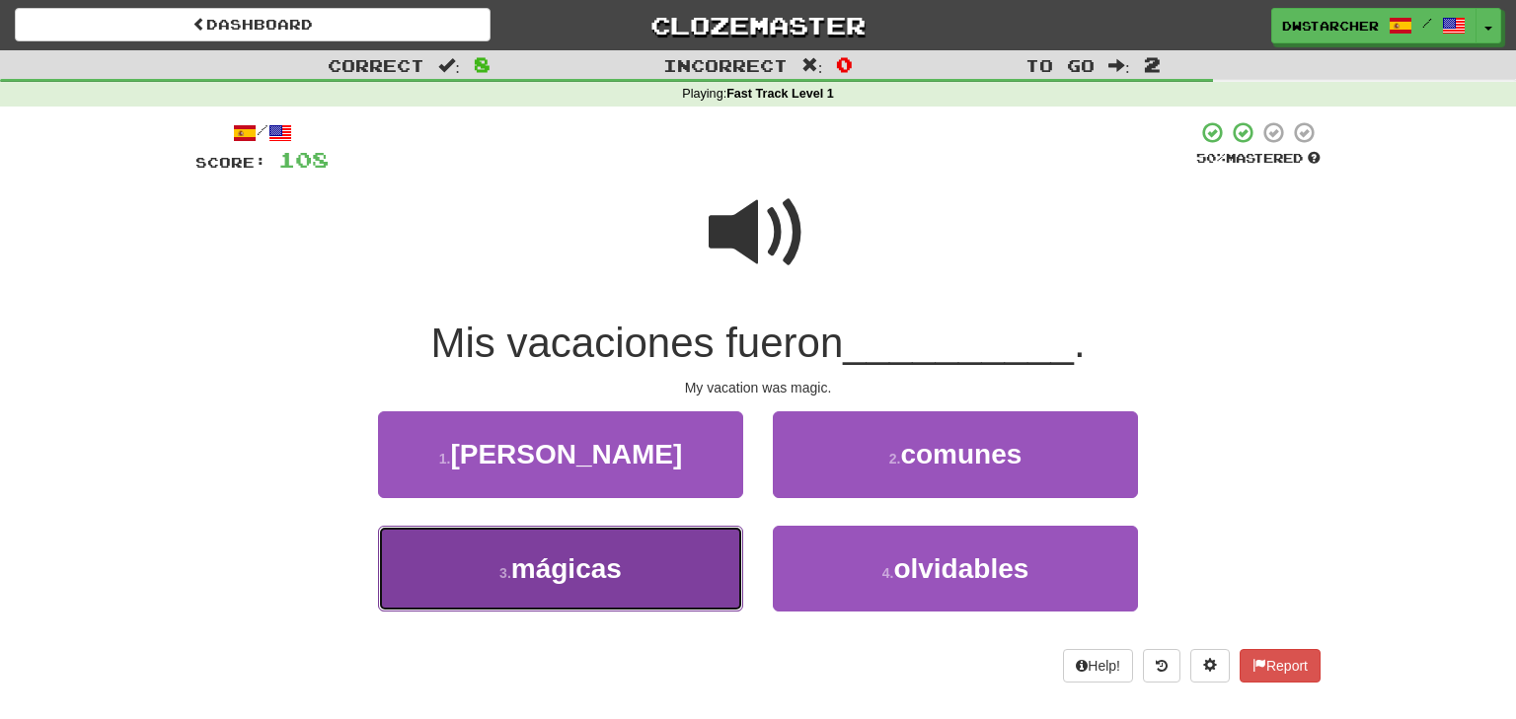
click at [655, 564] on button "3 . mágicas" at bounding box center [560, 569] width 365 height 86
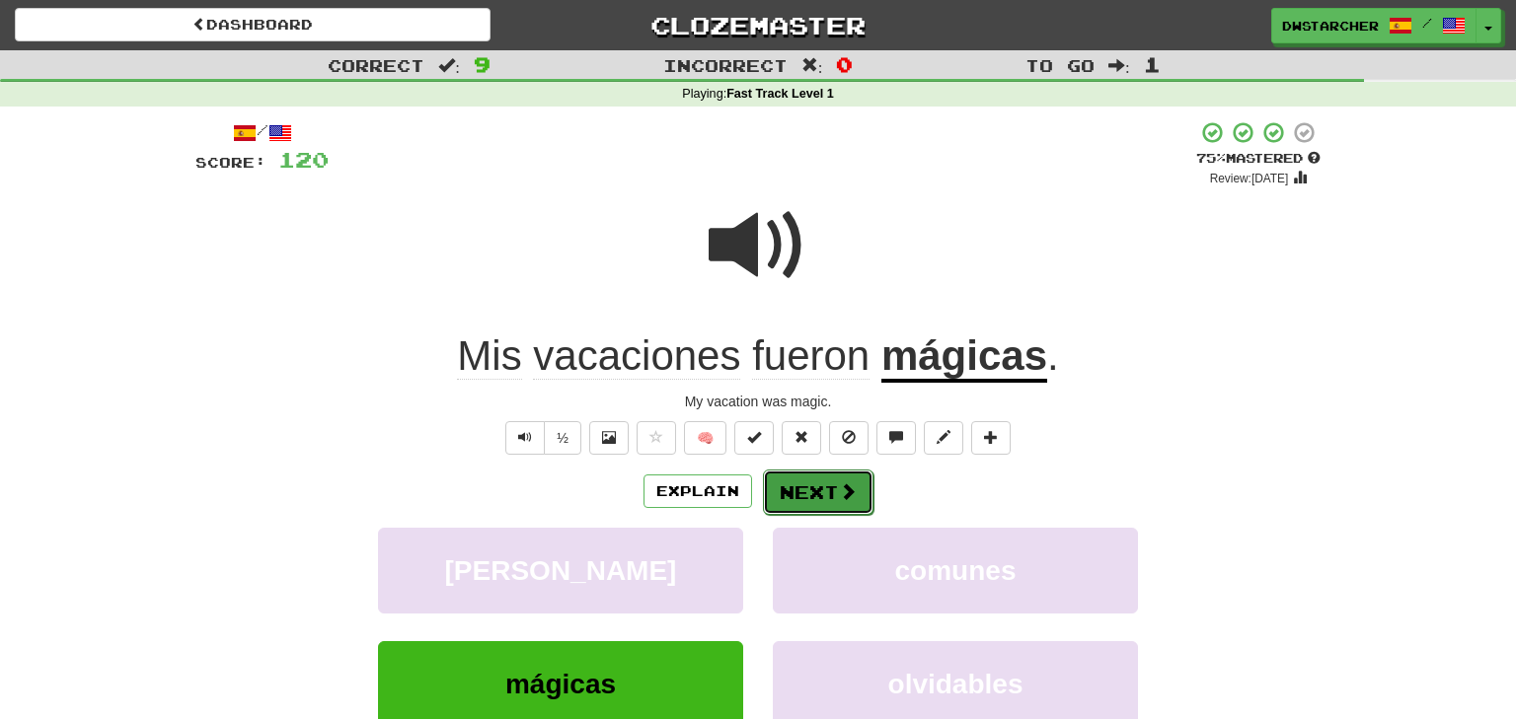
click at [821, 496] on button "Next" at bounding box center [818, 492] width 111 height 45
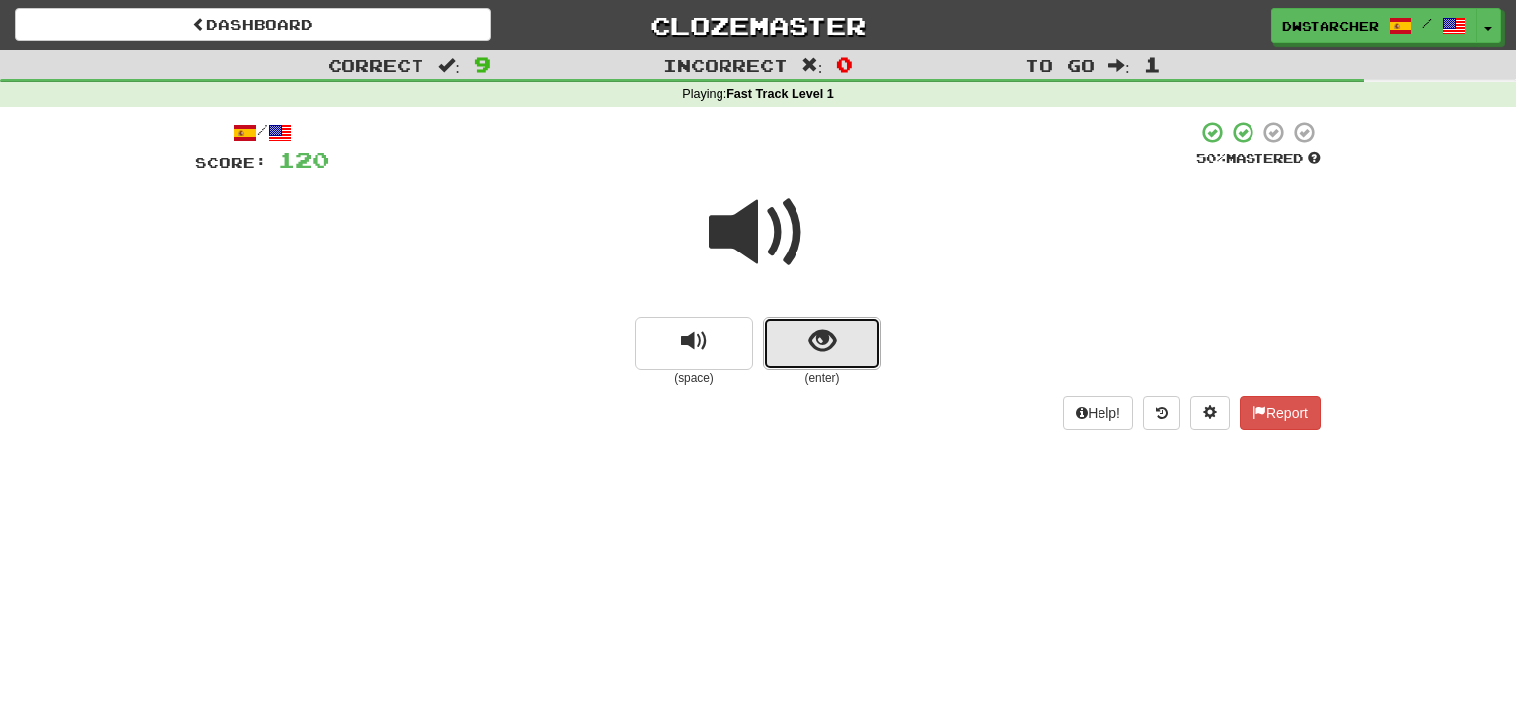
click at [824, 340] on span "show sentence" at bounding box center [822, 342] width 27 height 27
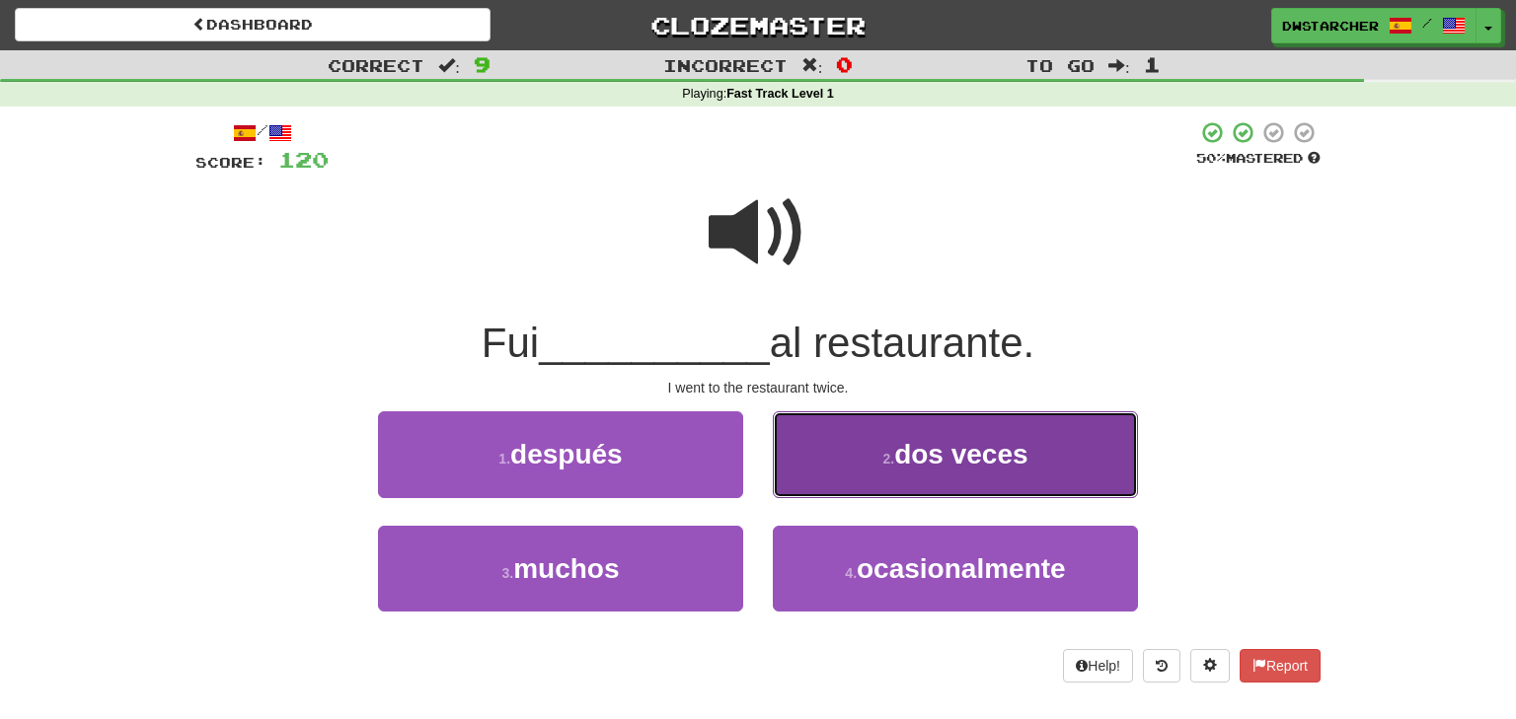
click at [916, 455] on span "dos veces" at bounding box center [960, 454] width 133 height 31
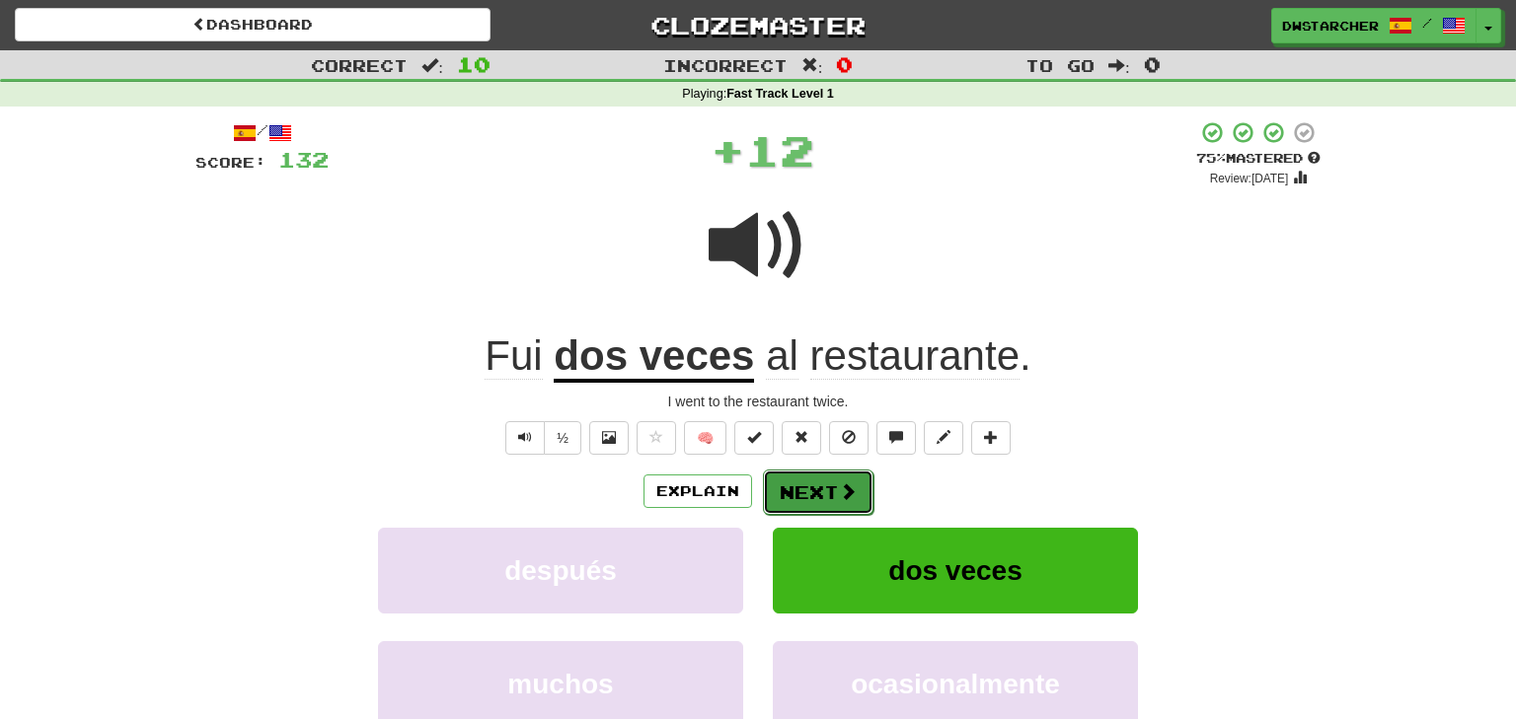
click at [827, 491] on button "Next" at bounding box center [818, 492] width 111 height 45
